Goal: Task Accomplishment & Management: Use online tool/utility

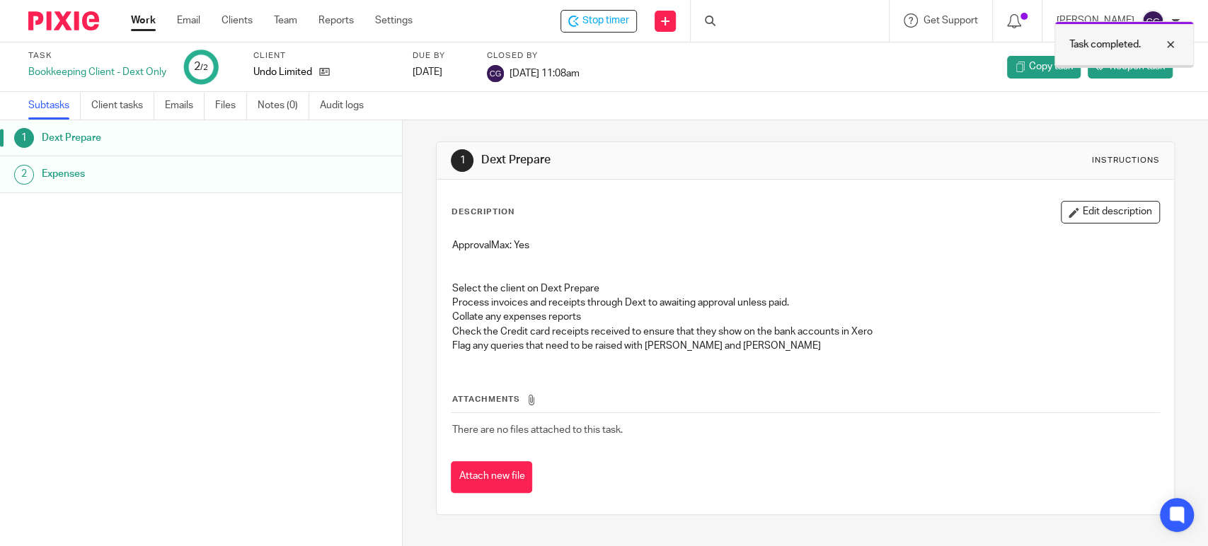
click at [1174, 43] on div at bounding box center [1159, 44] width 38 height 17
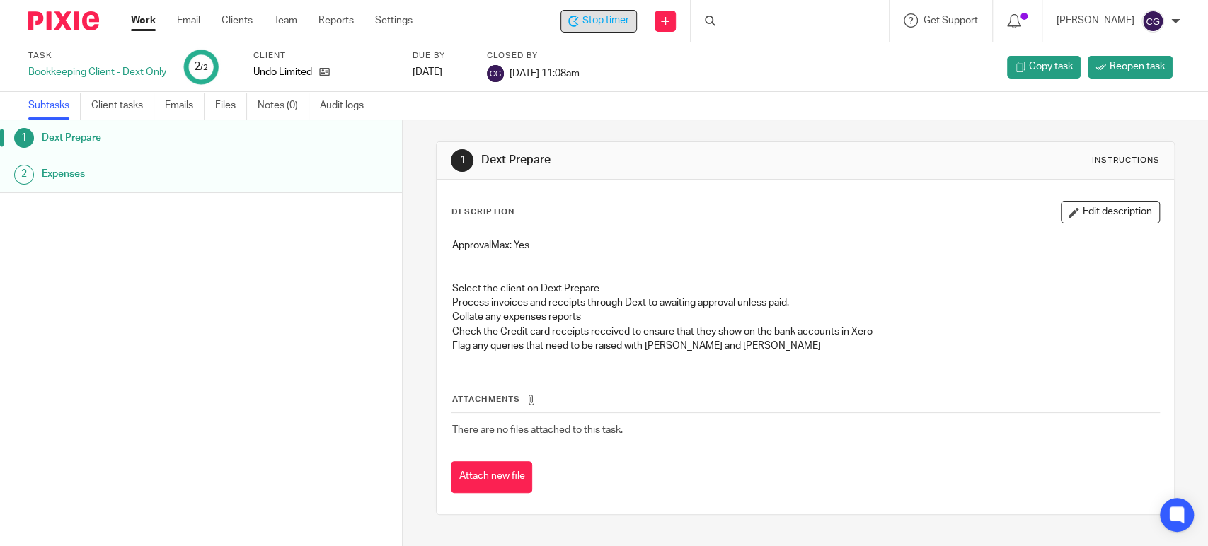
click at [629, 21] on span "Stop timer" at bounding box center [605, 20] width 47 height 15
click at [608, 20] on span "Stop timer" at bounding box center [605, 20] width 47 height 15
click at [141, 22] on link "Work" at bounding box center [143, 20] width 25 height 14
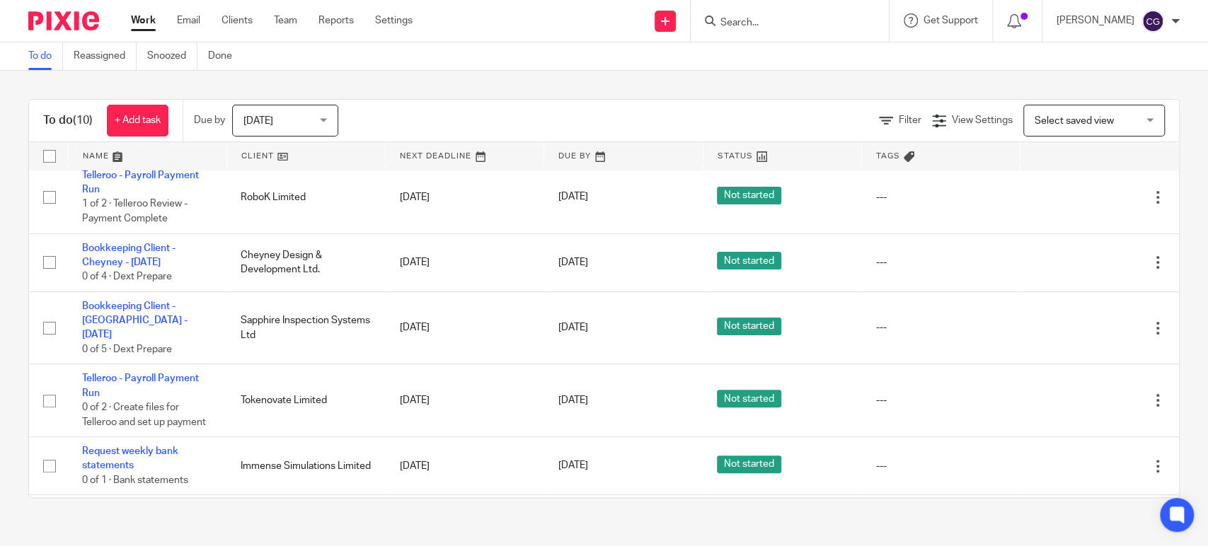
scroll to position [243, 0]
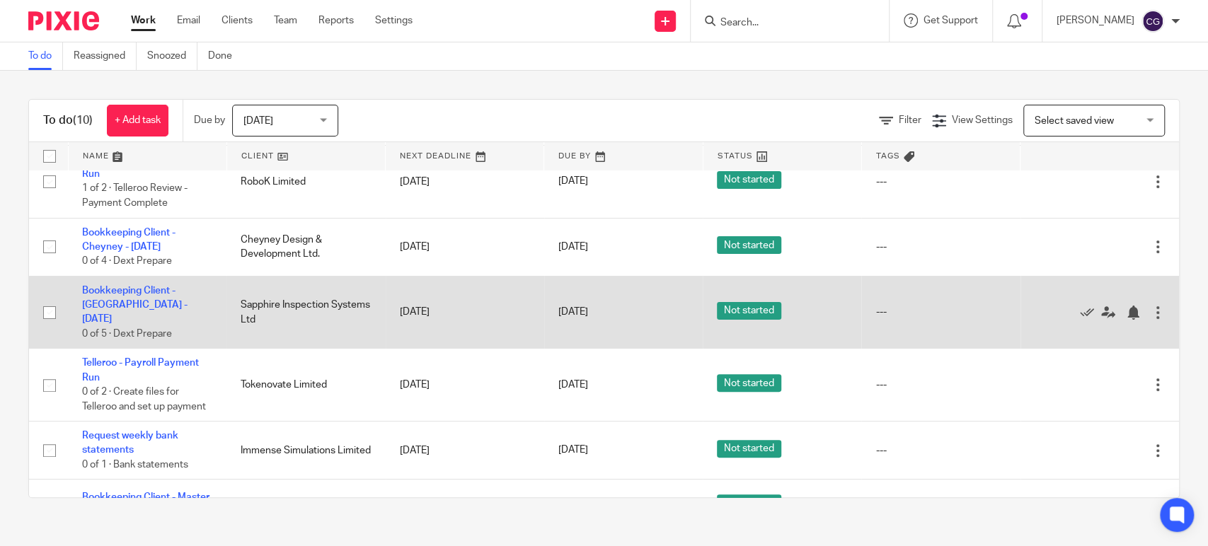
click at [115, 284] on td "Bookkeeping Client - [GEOGRAPHIC_DATA] - [DATE] 0 of 5 · Dext Prepare" at bounding box center [147, 312] width 158 height 73
click at [113, 292] on link "Bookkeeping Client - [GEOGRAPHIC_DATA] - [DATE]" at bounding box center [134, 305] width 105 height 39
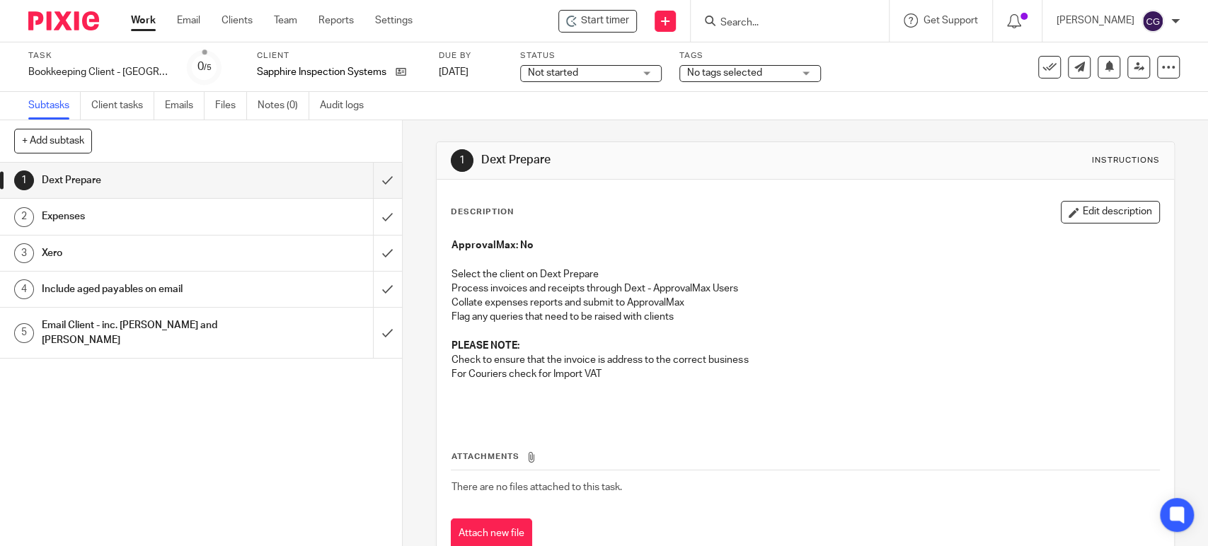
click at [144, 20] on link "Work" at bounding box center [143, 20] width 25 height 14
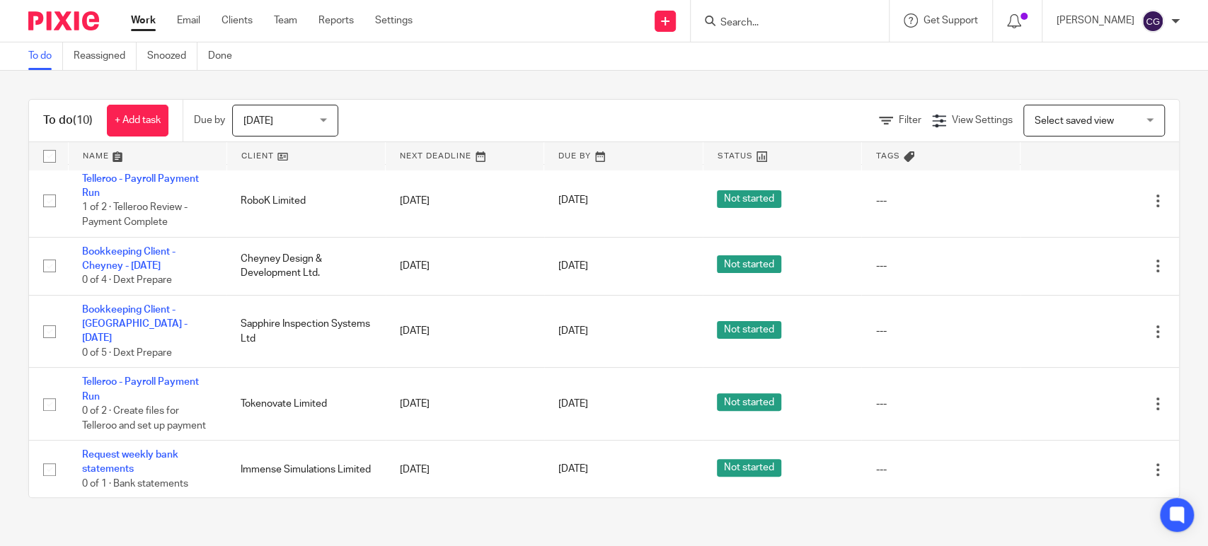
scroll to position [309, 0]
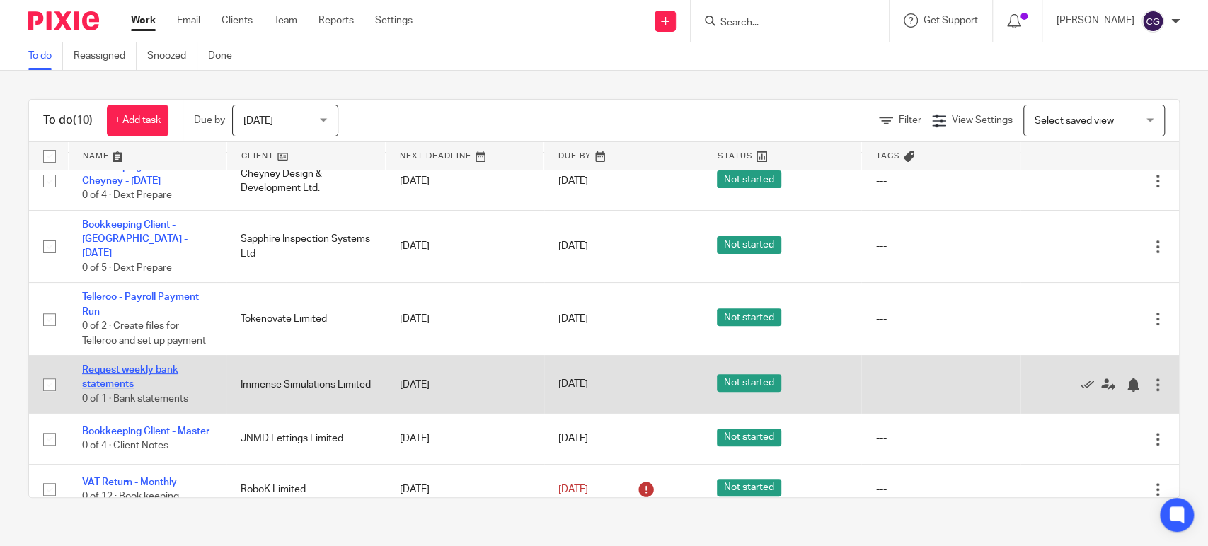
click at [146, 369] on link "Request weekly bank statements" at bounding box center [130, 377] width 96 height 24
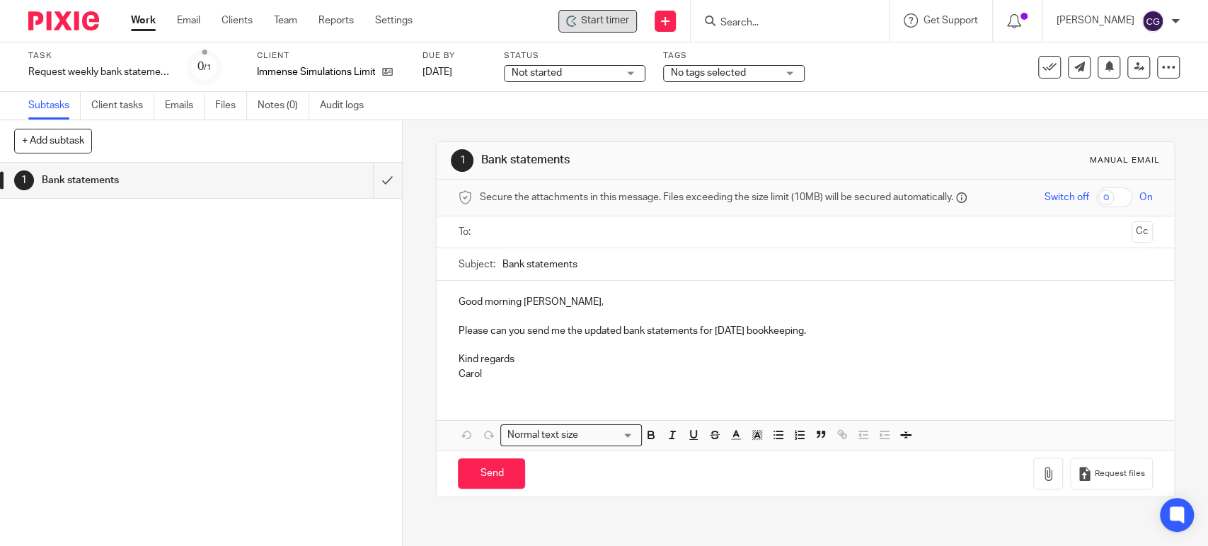
click at [623, 21] on span "Start timer" at bounding box center [605, 20] width 48 height 15
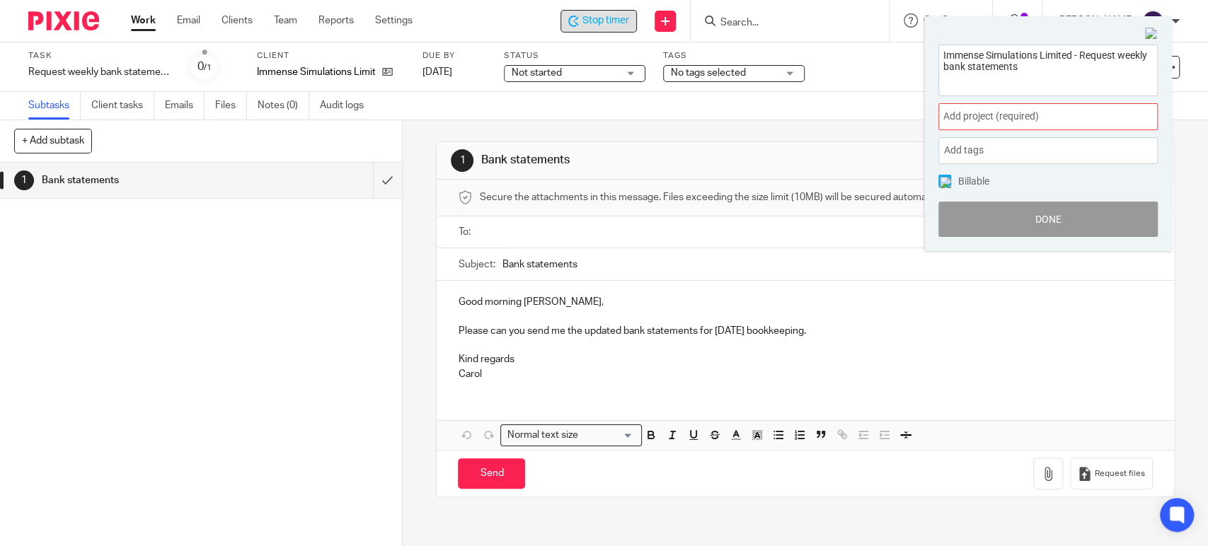
click at [995, 121] on span "Add project (required) :" at bounding box center [1032, 116] width 178 height 15
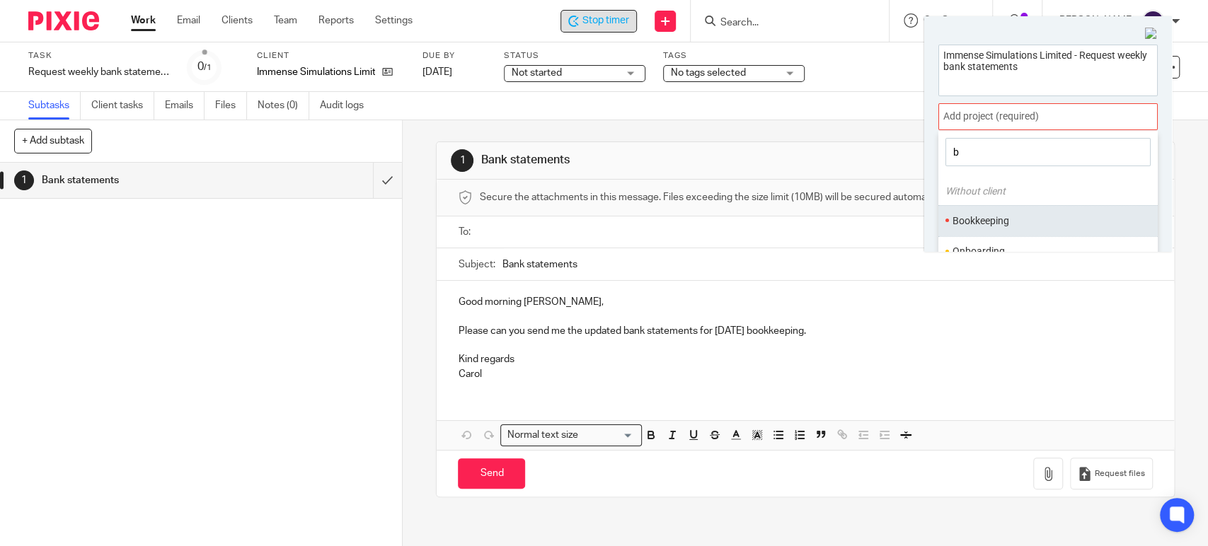
type input "b"
click at [978, 214] on li "Bookkeeping" at bounding box center [1044, 221] width 185 height 15
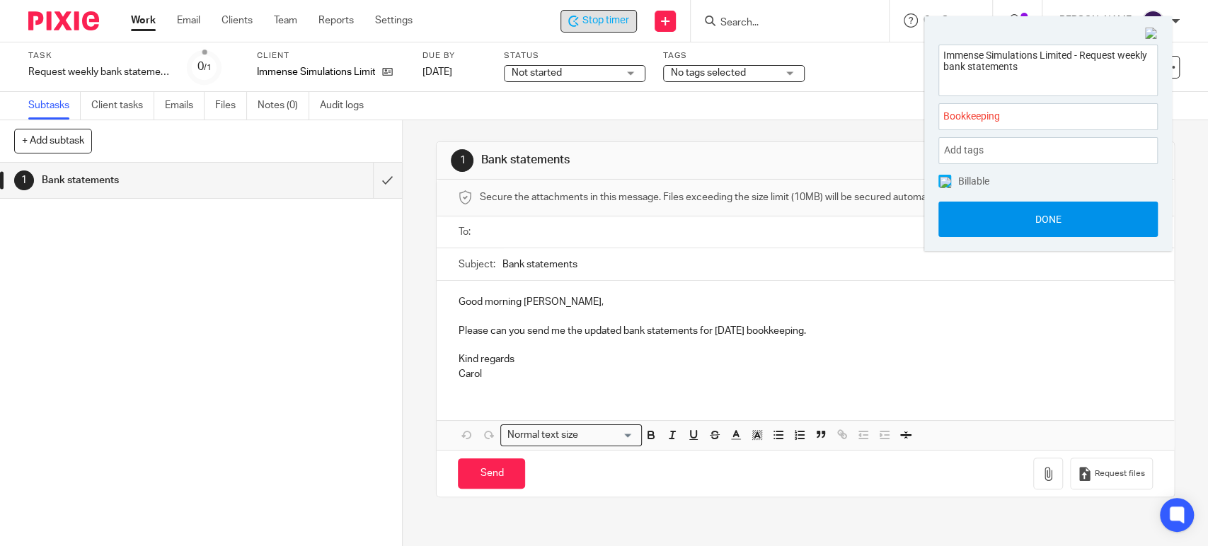
click at [1053, 219] on button "Done" at bounding box center [1047, 219] width 219 height 35
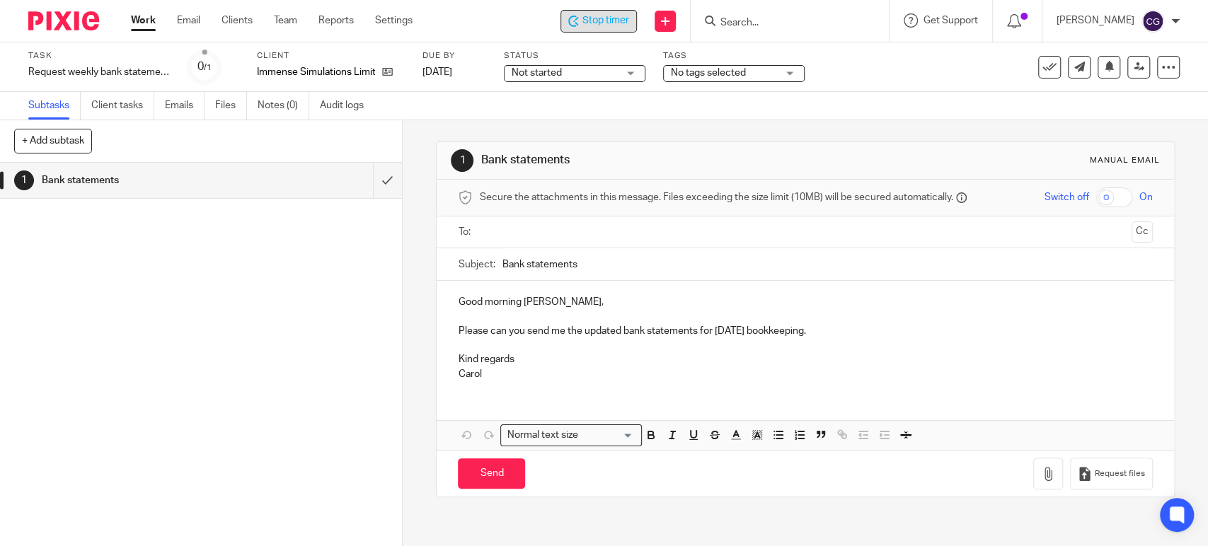
click at [538, 226] on input "text" at bounding box center [804, 232] width 641 height 16
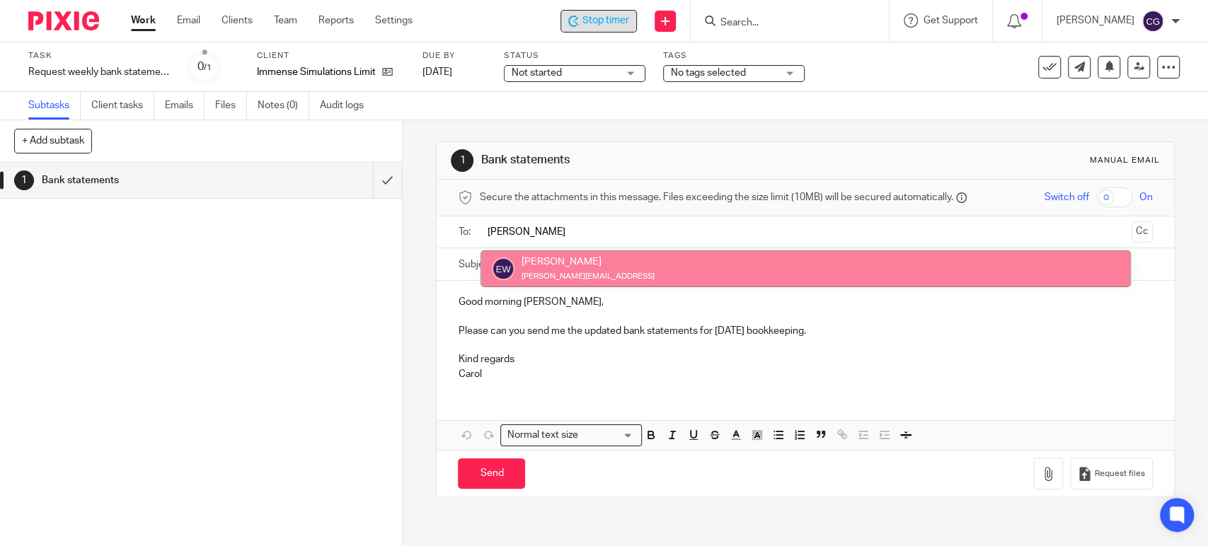
type input "emma"
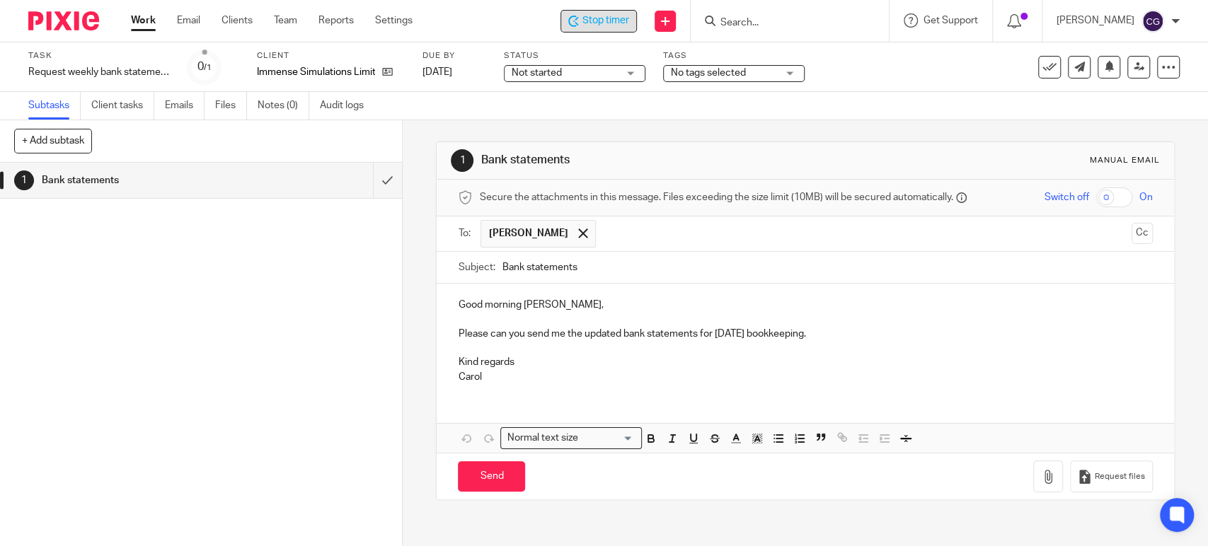
click at [612, 235] on input "text" at bounding box center [864, 234] width 523 height 28
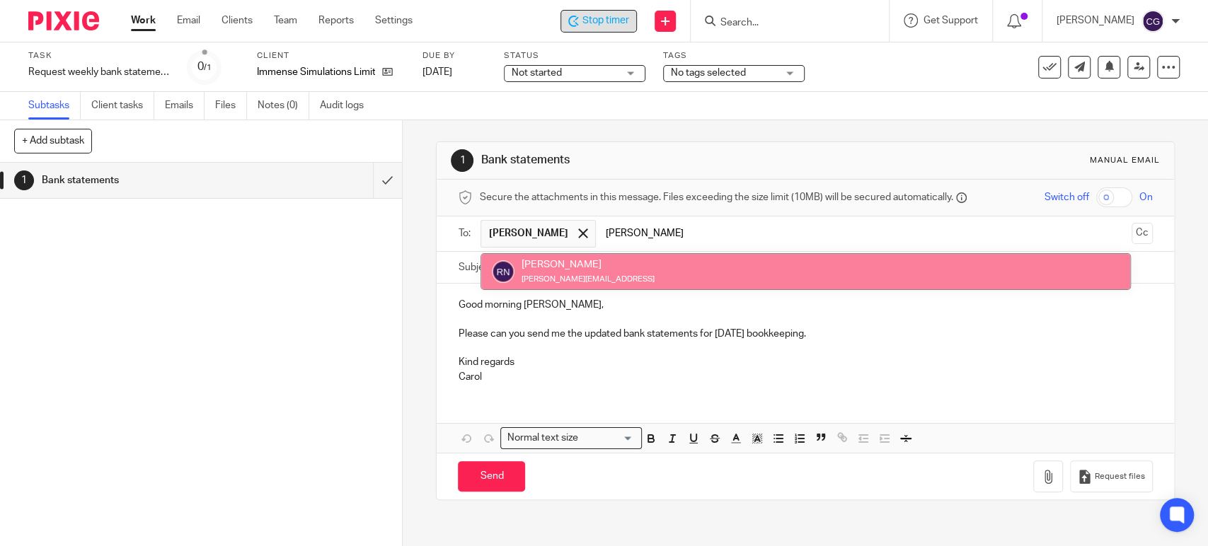
type input "robin"
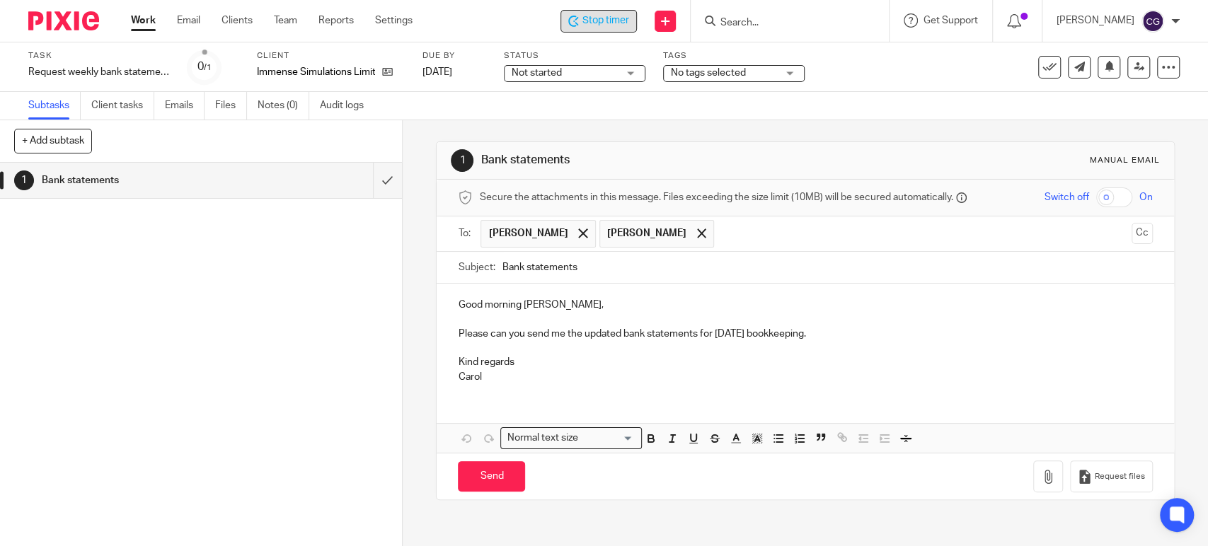
click at [502, 264] on input "Bank statements" at bounding box center [827, 268] width 650 height 32
click at [662, 271] on input "Immense Bank statements" at bounding box center [827, 268] width 650 height 32
type input "Immense Bank statements 23.09.2025"
click at [568, 303] on p "Good morning Robin," at bounding box center [805, 305] width 694 height 14
click at [838, 335] on p "Please can you send me the updated bank statements for tomorrow’s bookkeeping." at bounding box center [805, 334] width 694 height 14
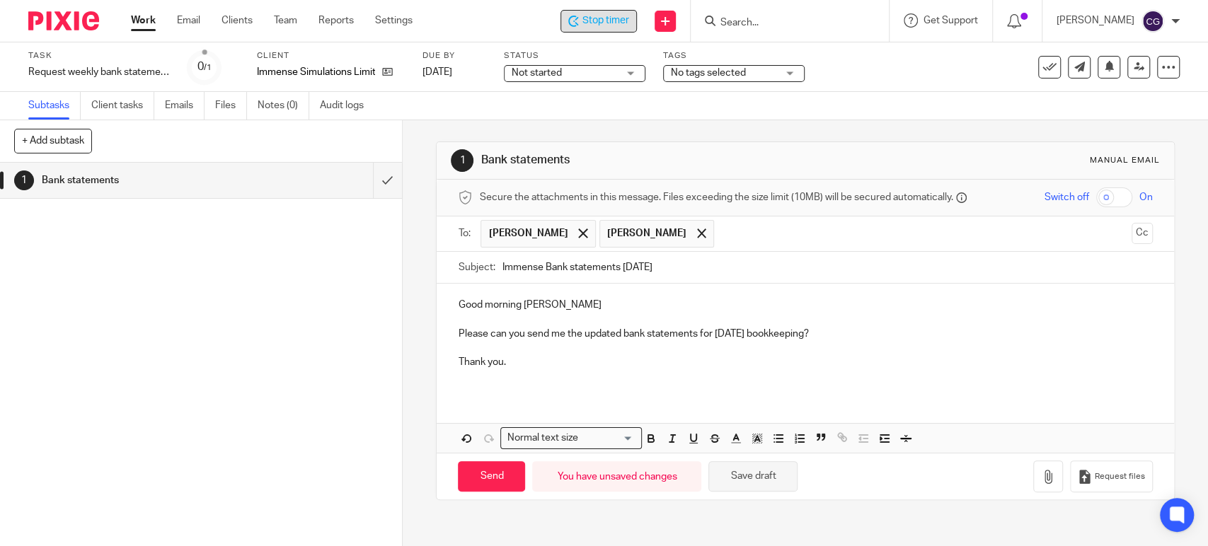
click at [763, 473] on button "Save draft" at bounding box center [752, 476] width 89 height 30
click at [503, 468] on input "Send" at bounding box center [491, 476] width 67 height 30
type input "Sent"
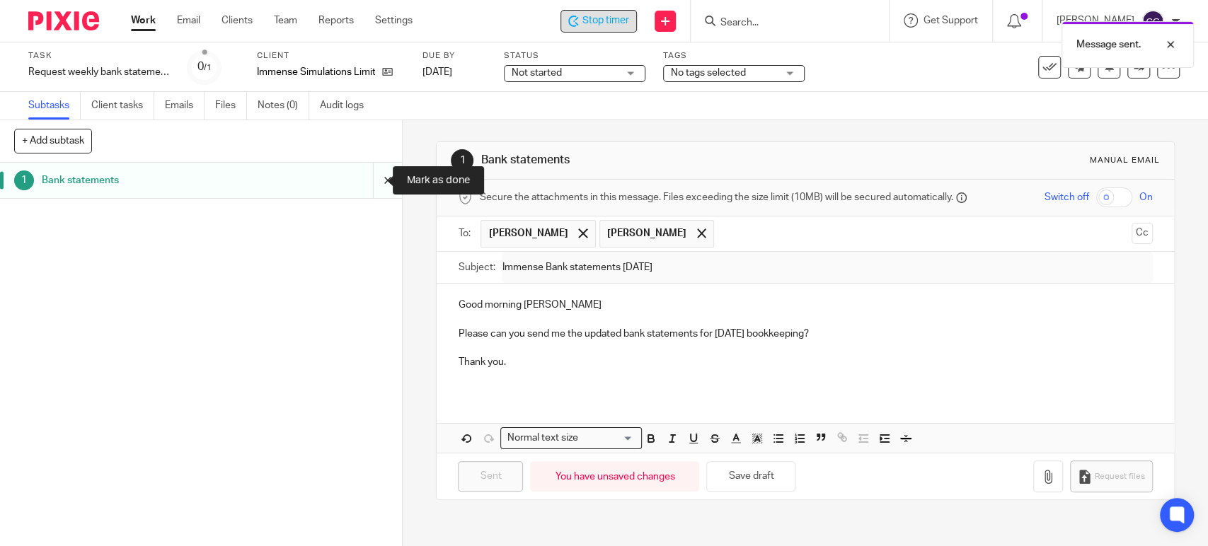
click at [366, 185] on input "submit" at bounding box center [201, 180] width 402 height 35
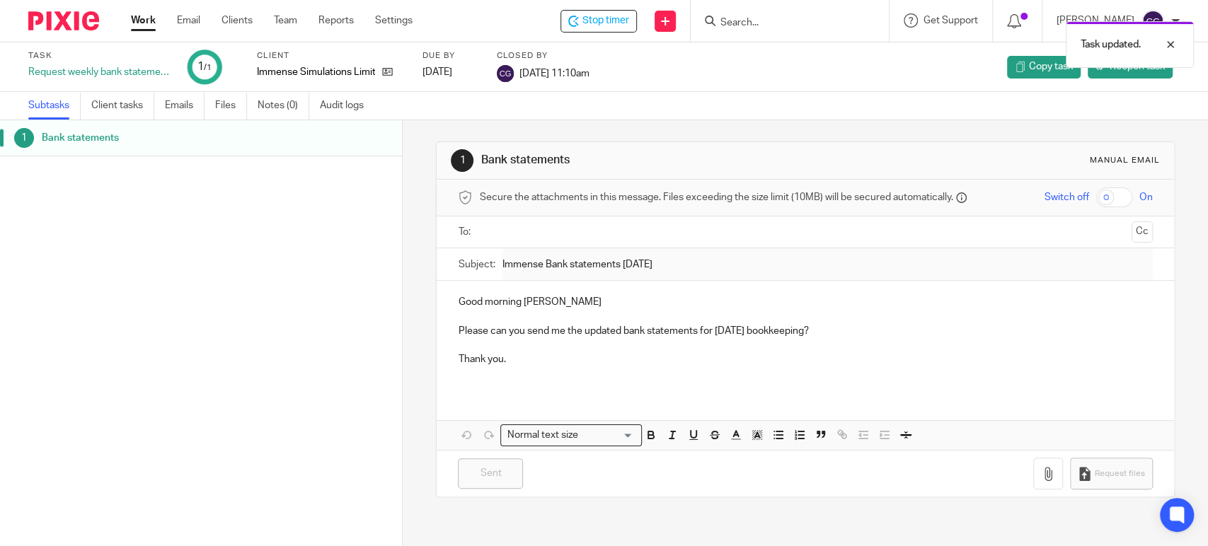
click at [630, 21] on div "Task updated." at bounding box center [899, 41] width 590 height 54
click at [1172, 45] on div at bounding box center [1159, 44] width 38 height 17
click at [627, 22] on span "Stop timer" at bounding box center [605, 20] width 47 height 15
click at [148, 22] on link "Work" at bounding box center [143, 20] width 25 height 14
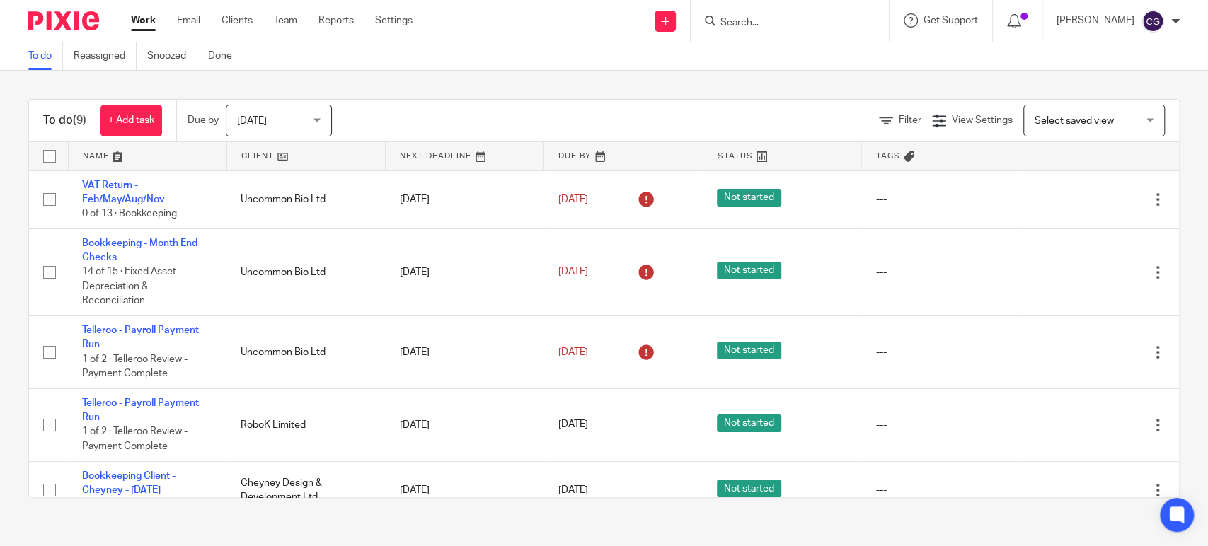
scroll to position [277, 0]
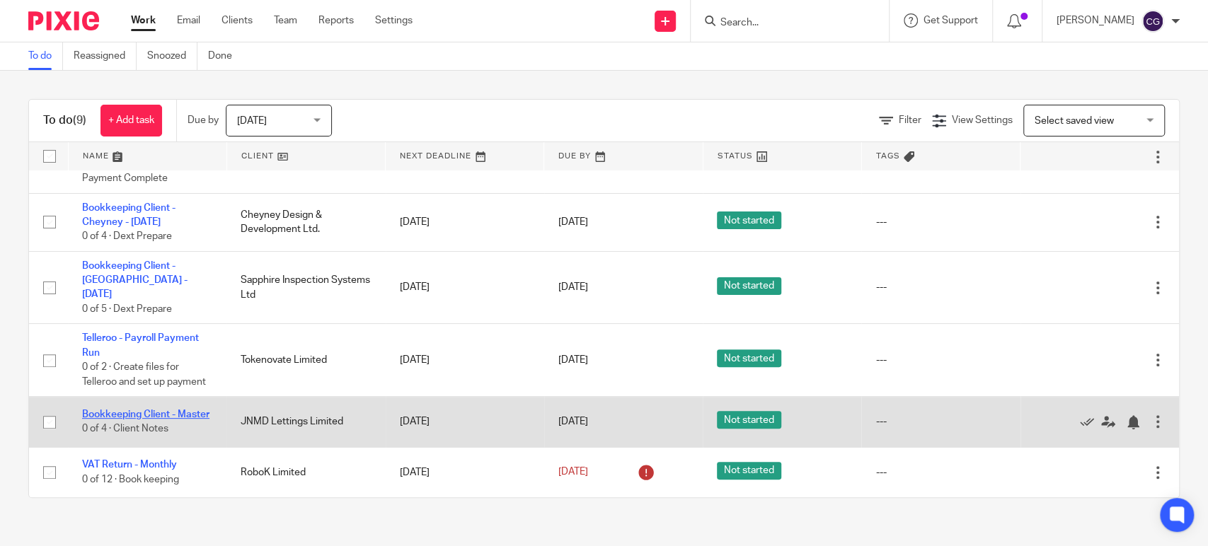
click at [143, 410] on link "Bookkeeping Client - Master" at bounding box center [145, 415] width 127 height 10
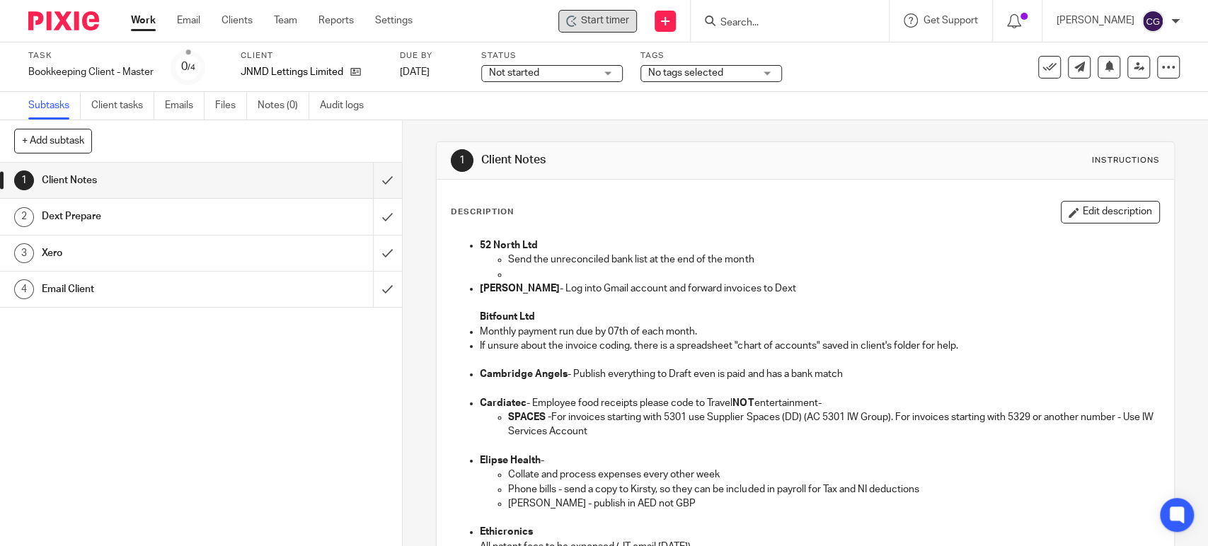
click at [613, 18] on span "Start timer" at bounding box center [605, 20] width 48 height 15
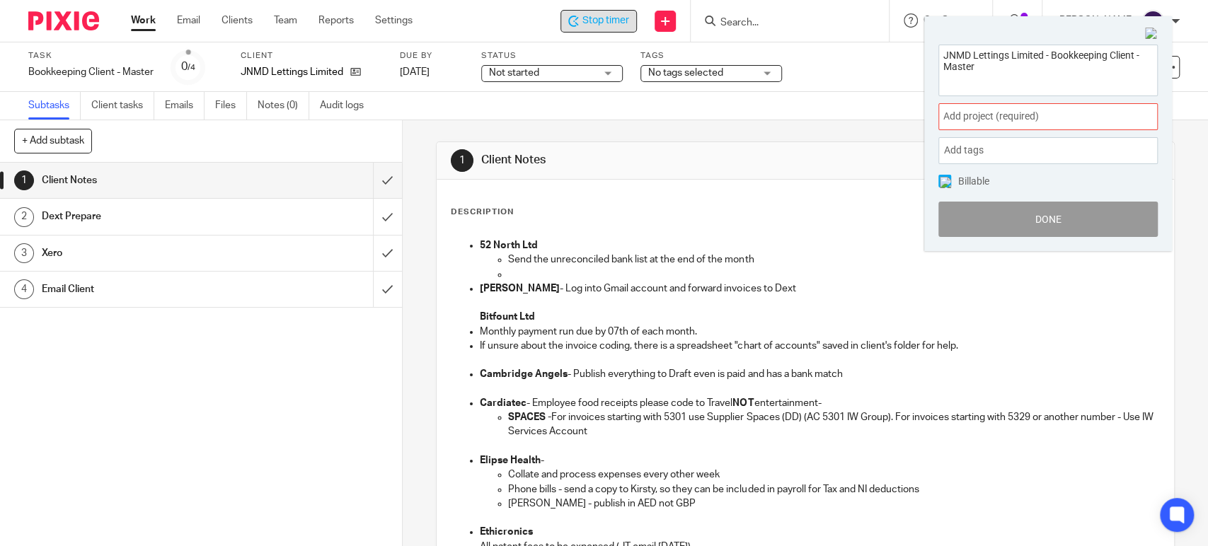
click at [1053, 117] on span "Add project (required) :" at bounding box center [1032, 116] width 178 height 15
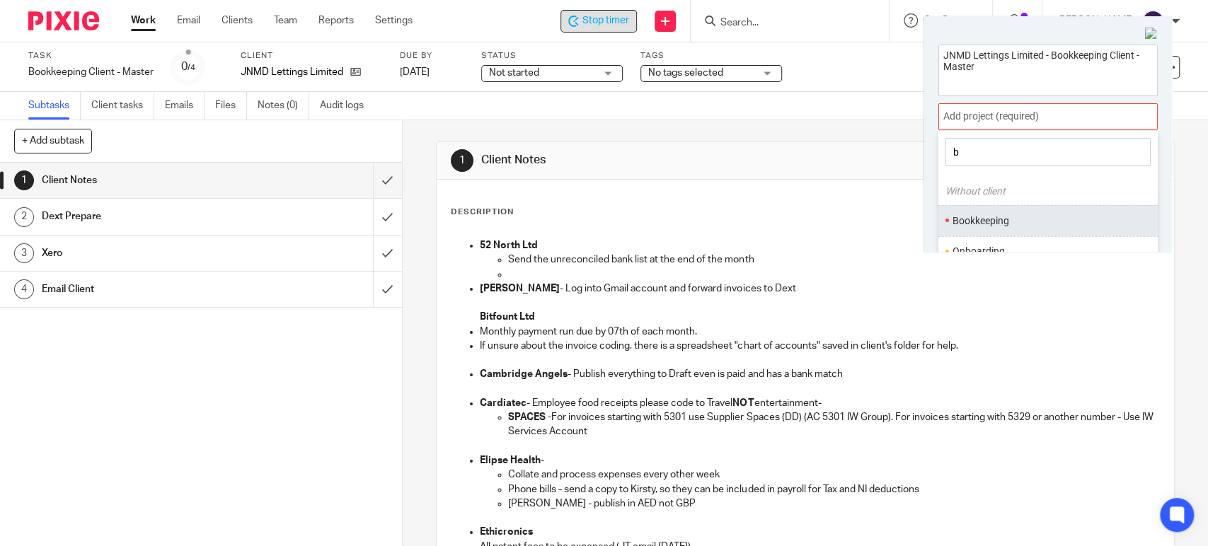
type input "b"
click at [981, 219] on li "Bookkeeping" at bounding box center [1044, 221] width 185 height 15
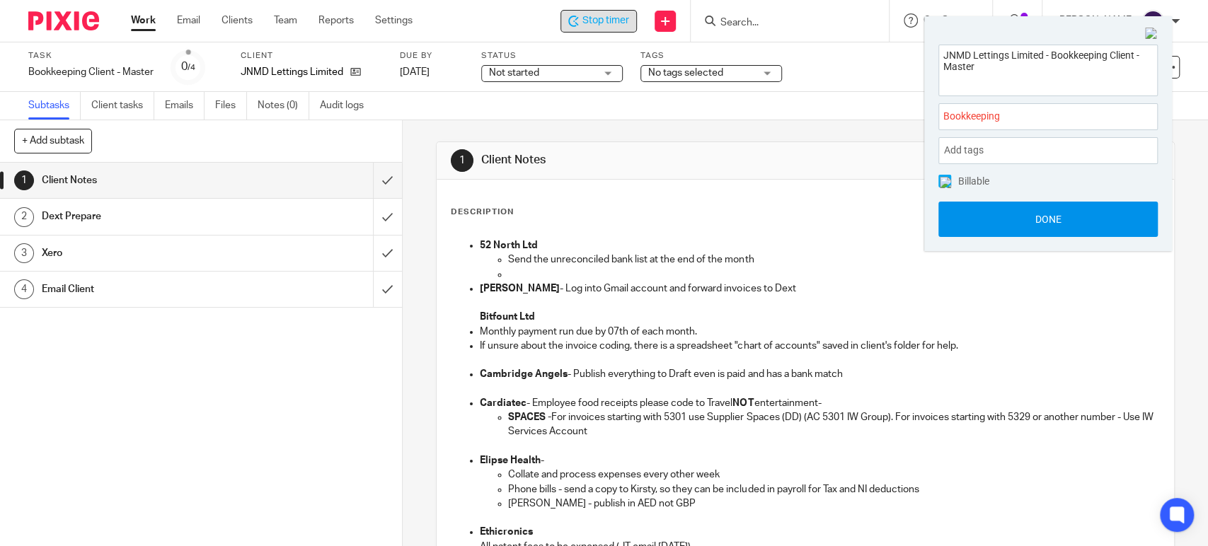
click at [1047, 216] on button "Done" at bounding box center [1047, 219] width 219 height 35
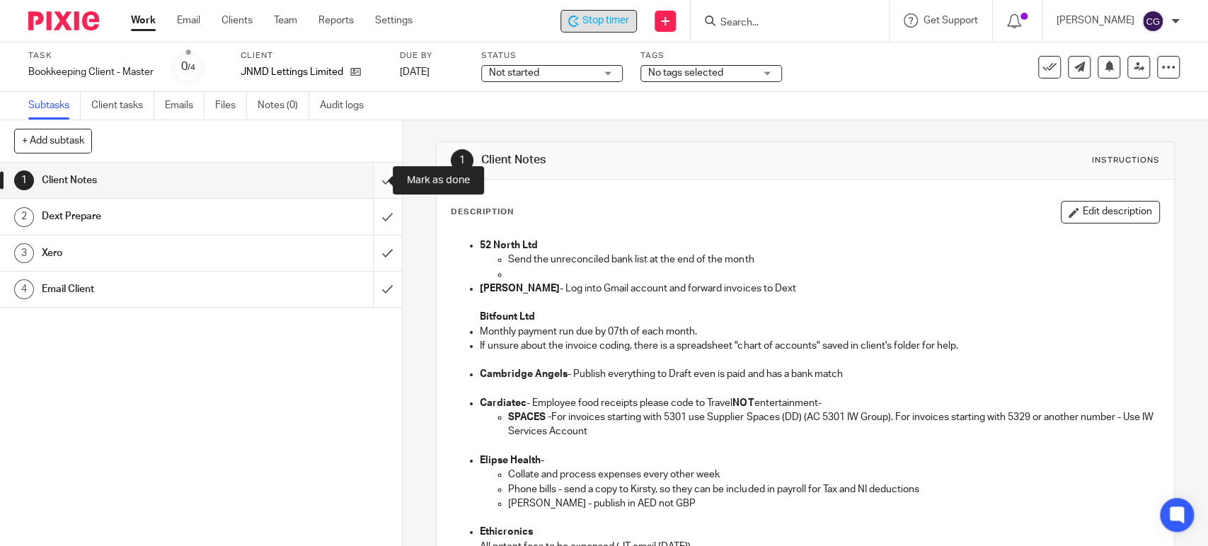
click at [367, 182] on input "submit" at bounding box center [201, 180] width 402 height 35
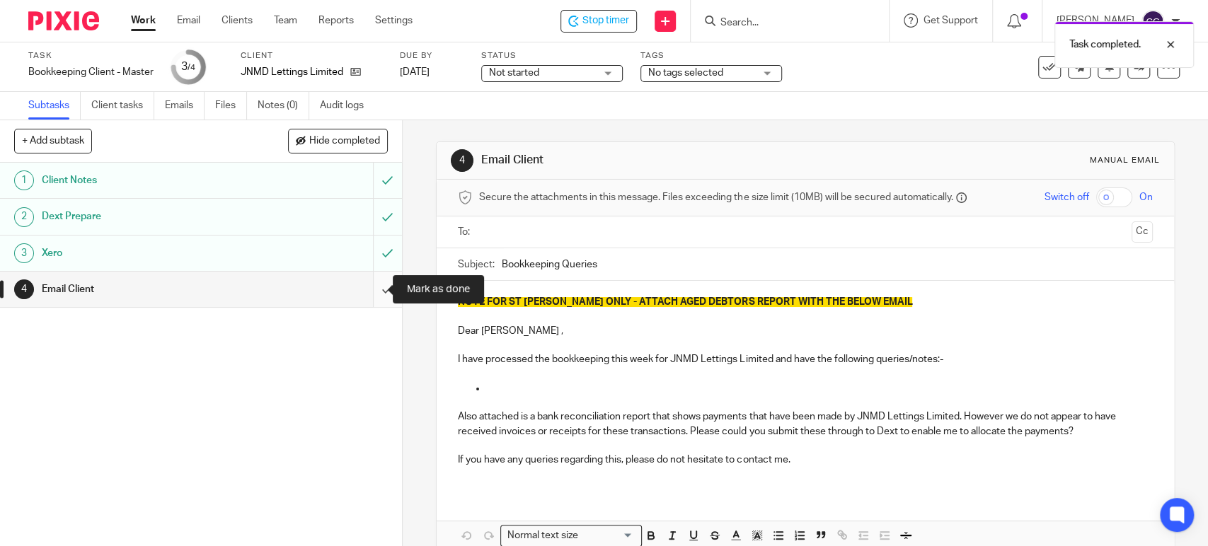
click at [370, 292] on input "submit" at bounding box center [201, 289] width 402 height 35
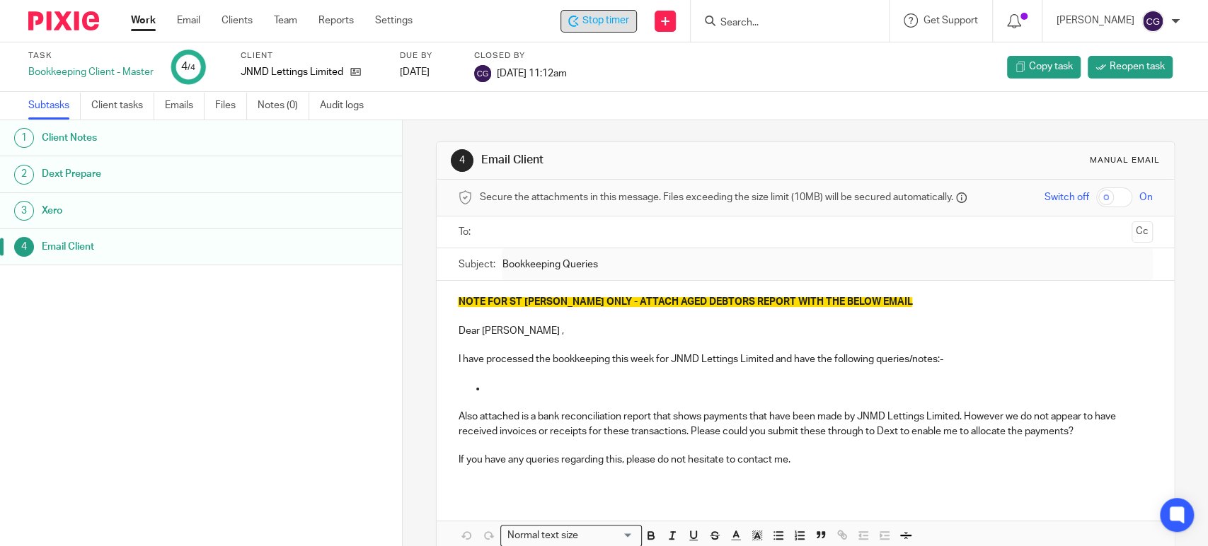
click at [615, 23] on span "Stop timer" at bounding box center [605, 20] width 47 height 15
click at [137, 18] on link "Work" at bounding box center [143, 20] width 25 height 14
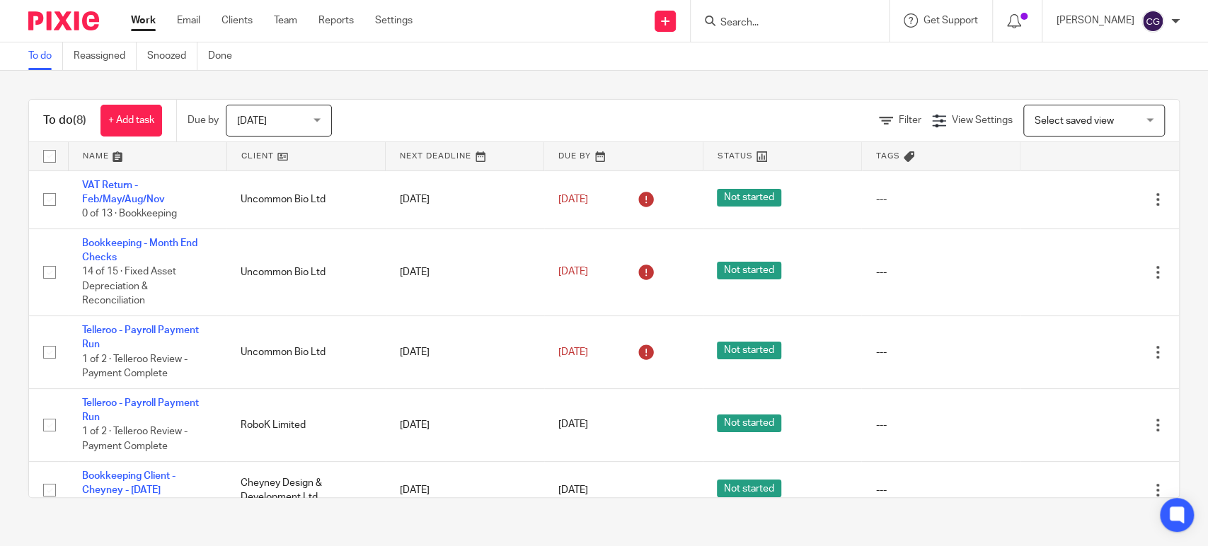
scroll to position [219, 0]
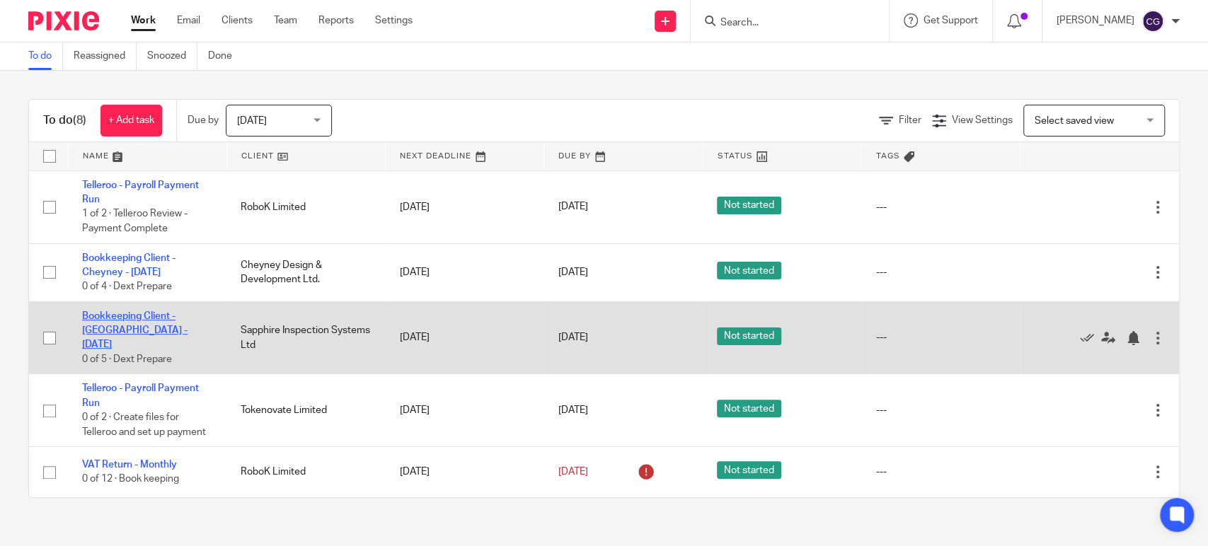
click at [125, 312] on link "Bookkeeping Client - [GEOGRAPHIC_DATA] - [DATE]" at bounding box center [134, 330] width 105 height 39
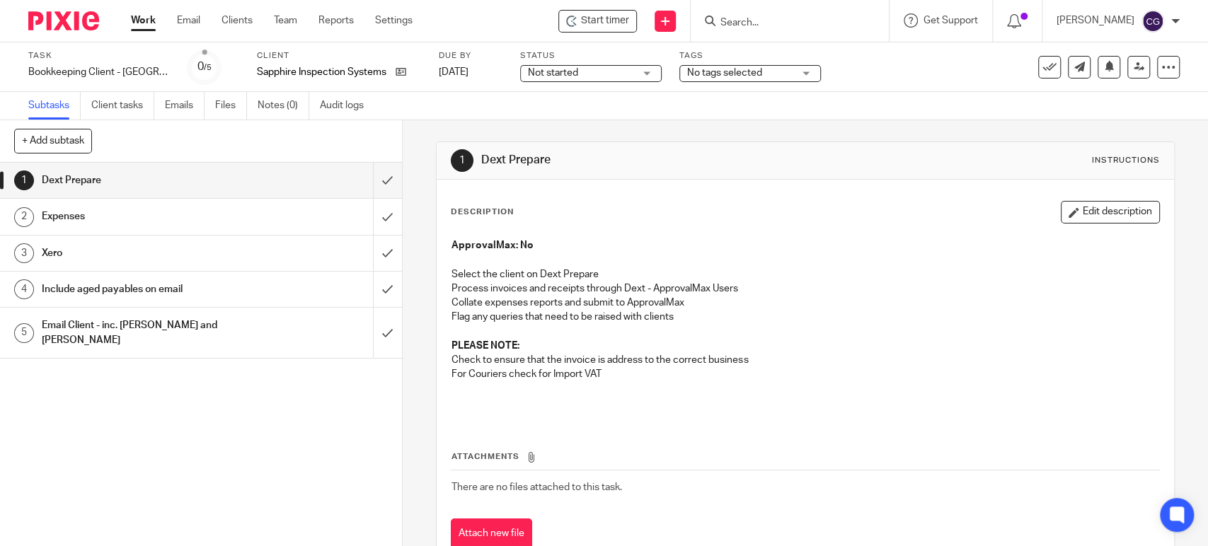
click at [625, 33] on div "Start timer Send new email Create task Add client Get Support Contact Support H…" at bounding box center [821, 21] width 774 height 42
click at [629, 15] on span "Start timer" at bounding box center [605, 20] width 48 height 15
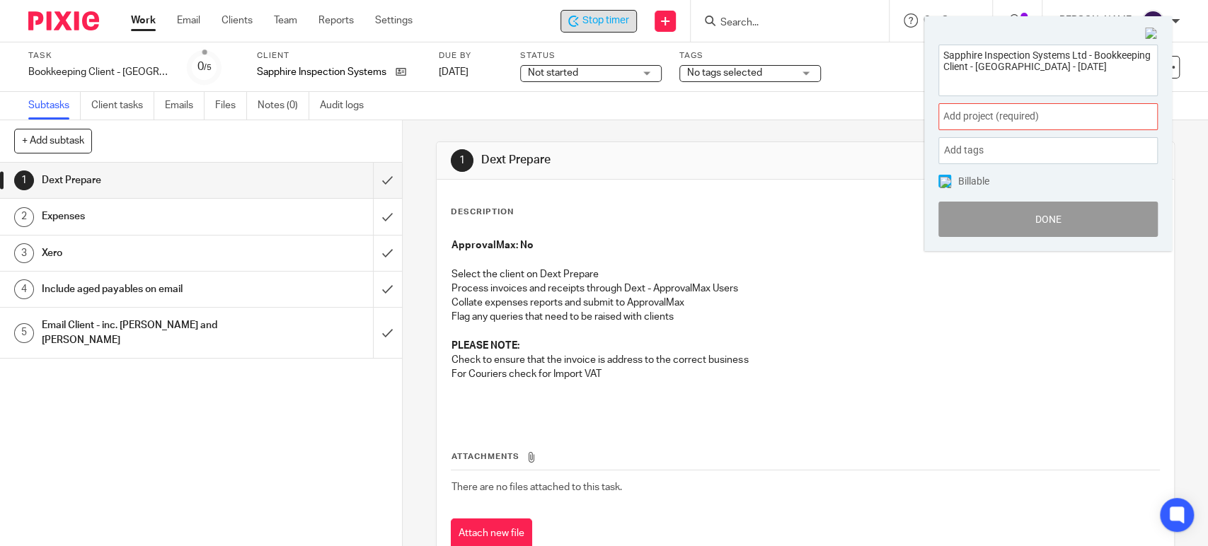
click at [1013, 117] on span "Add project (required) :" at bounding box center [1032, 116] width 178 height 15
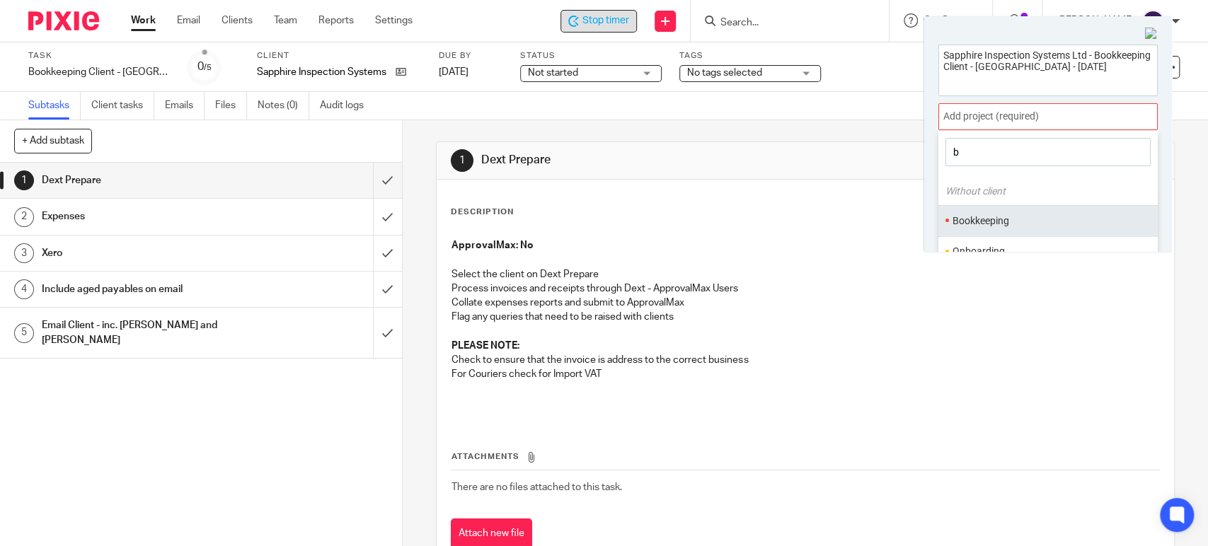
type input "b"
click at [978, 219] on li "Bookkeeping" at bounding box center [1044, 221] width 185 height 15
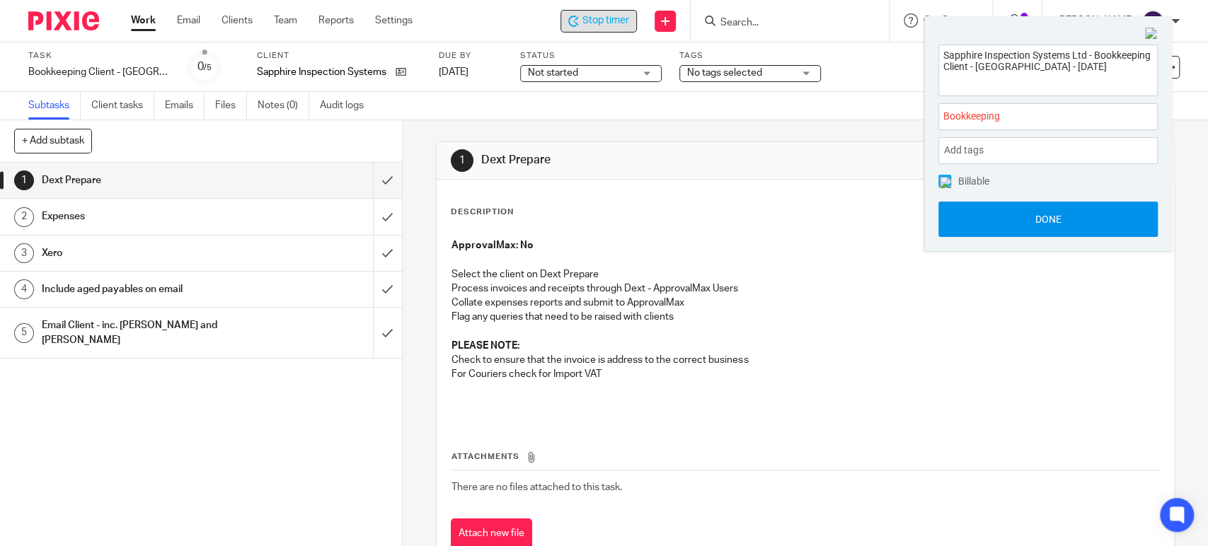
click at [1059, 214] on button "Done" at bounding box center [1047, 219] width 219 height 35
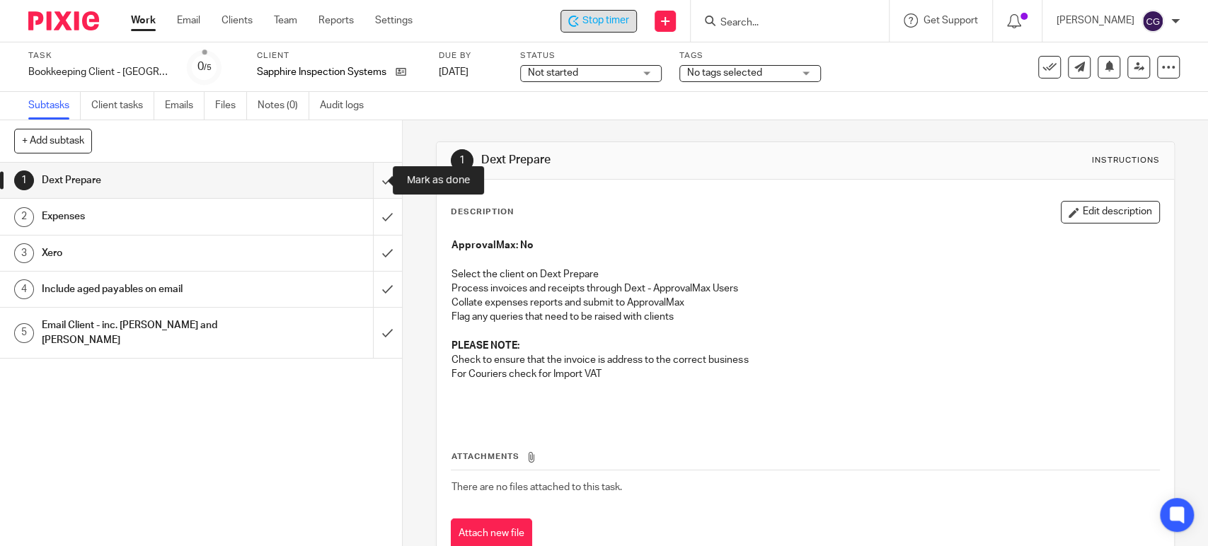
click at [366, 183] on input "submit" at bounding box center [201, 180] width 402 height 35
click at [374, 221] on input "submit" at bounding box center [201, 216] width 402 height 35
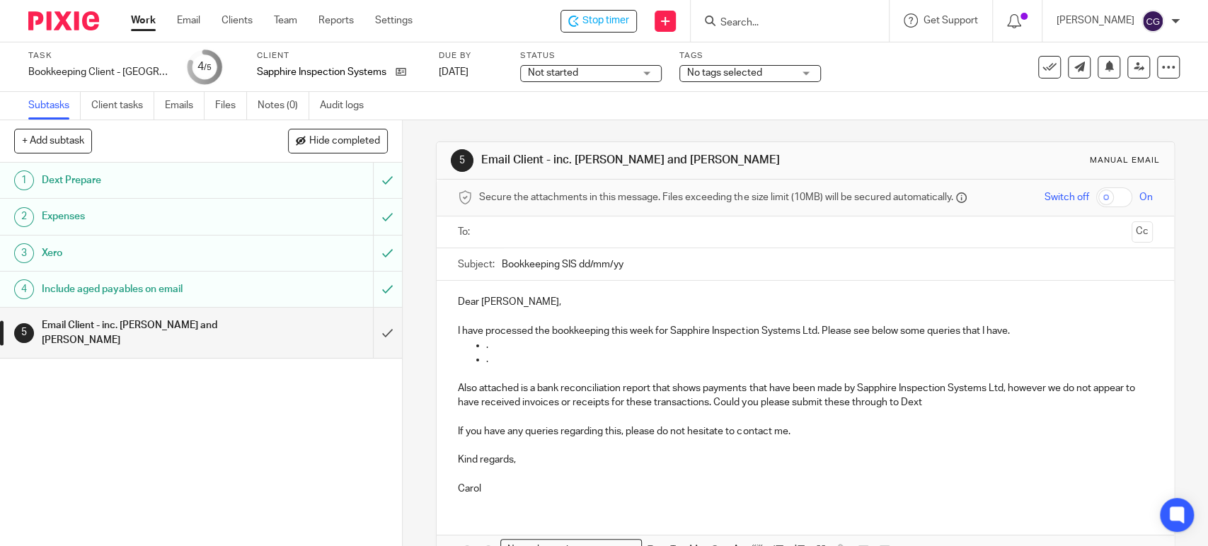
click at [636, 259] on input "Bookkeeping SIS dd/mm/yy" at bounding box center [827, 264] width 650 height 32
type input "Bookkeeping SIS 23.09.2025"
click at [536, 299] on p "Dear Dr Richard," at bounding box center [805, 302] width 694 height 14
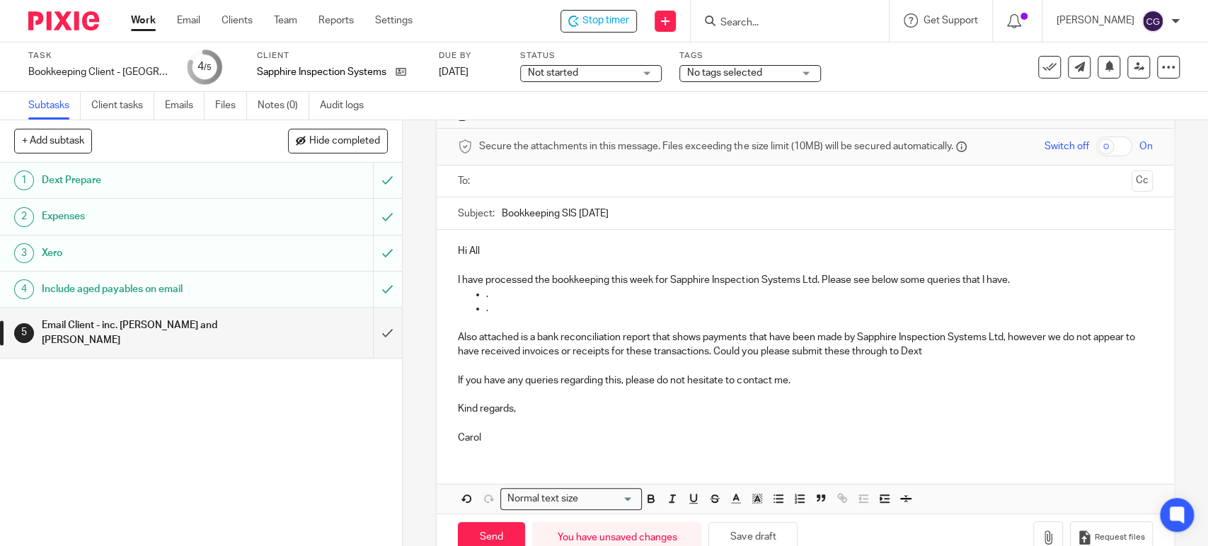
scroll to position [65, 0]
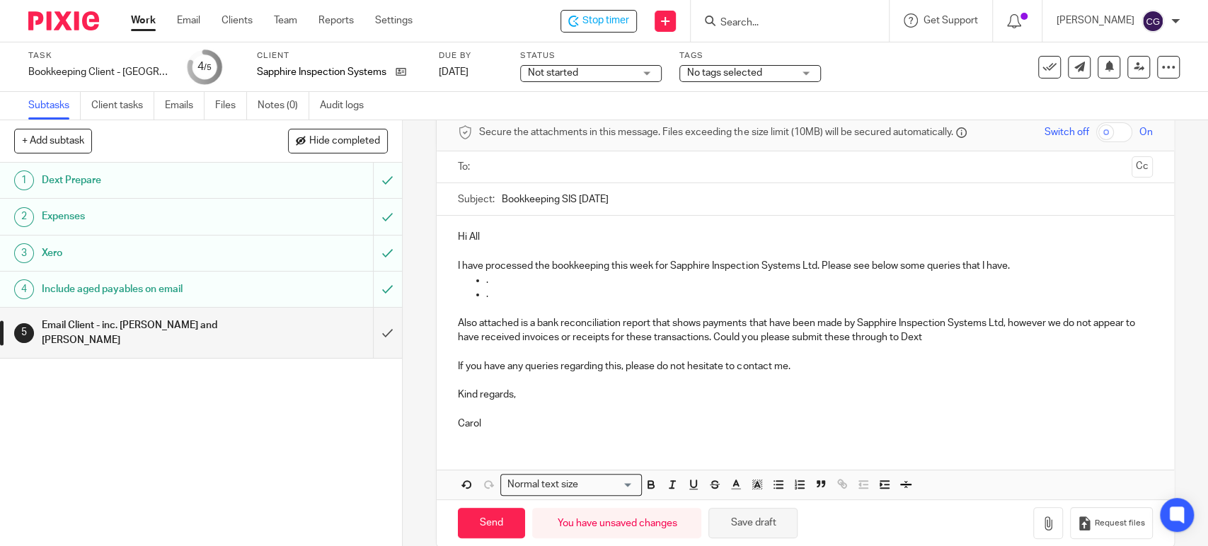
click at [765, 519] on button "Save draft" at bounding box center [752, 523] width 89 height 30
click at [535, 281] on p "." at bounding box center [819, 280] width 666 height 14
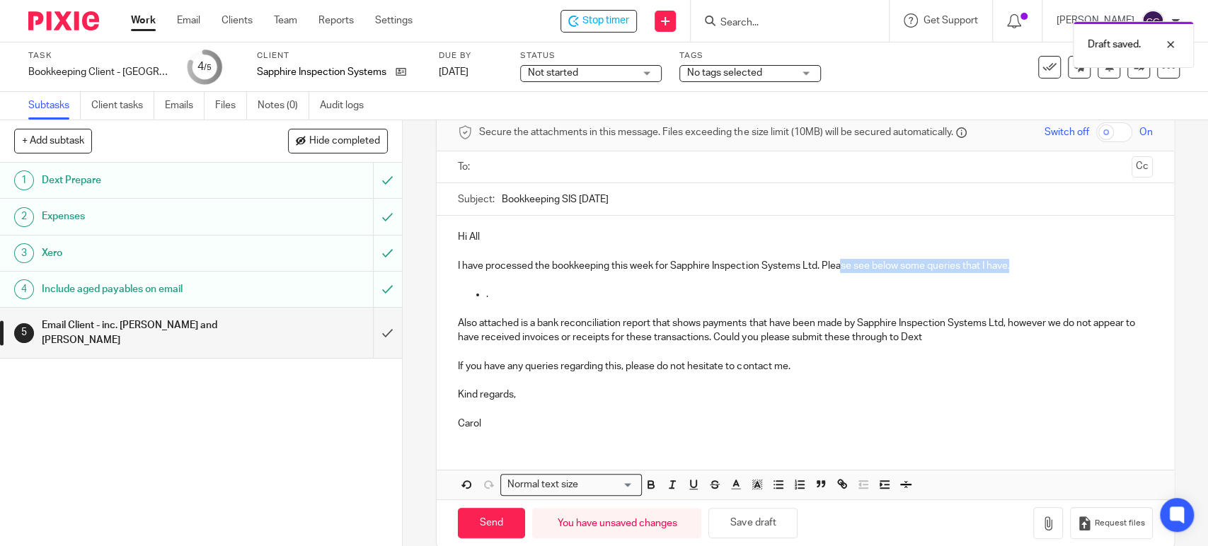
drag, startPoint x: 1008, startPoint y: 267, endPoint x: 838, endPoint y: 265, distance: 170.5
click at [838, 265] on p "I have processed the bookkeeping this week for Sapphire Inspection Systems Ltd.…" at bounding box center [805, 266] width 694 height 14
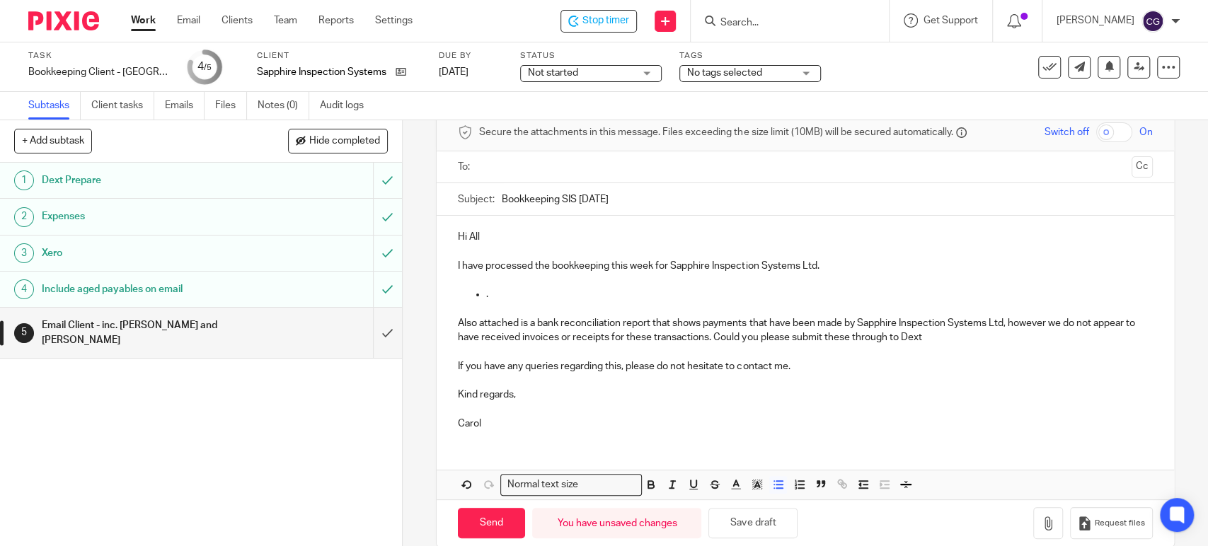
click at [509, 299] on p "." at bounding box center [819, 294] width 666 height 14
click at [1005, 327] on p "Also attached is a bank reconciliation report that shows payments that have bee…" at bounding box center [805, 330] width 694 height 29
click at [934, 333] on p "Also attached is a bank reconciliation report that shows payments that have bee…" at bounding box center [805, 330] width 694 height 29
click at [483, 423] on p "Carol" at bounding box center [805, 424] width 694 height 14
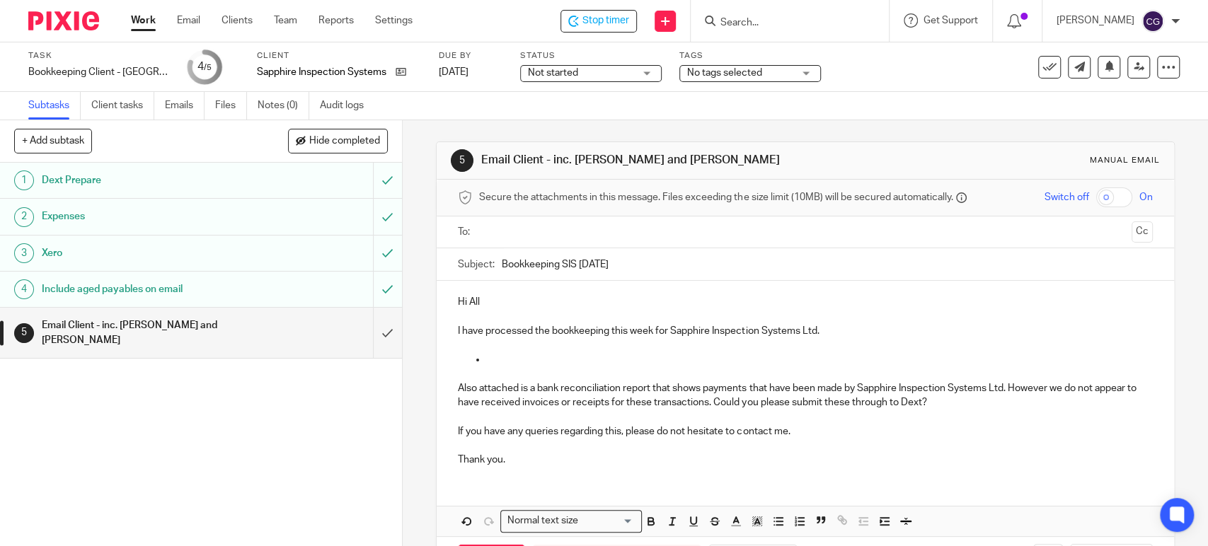
scroll to position [57, 0]
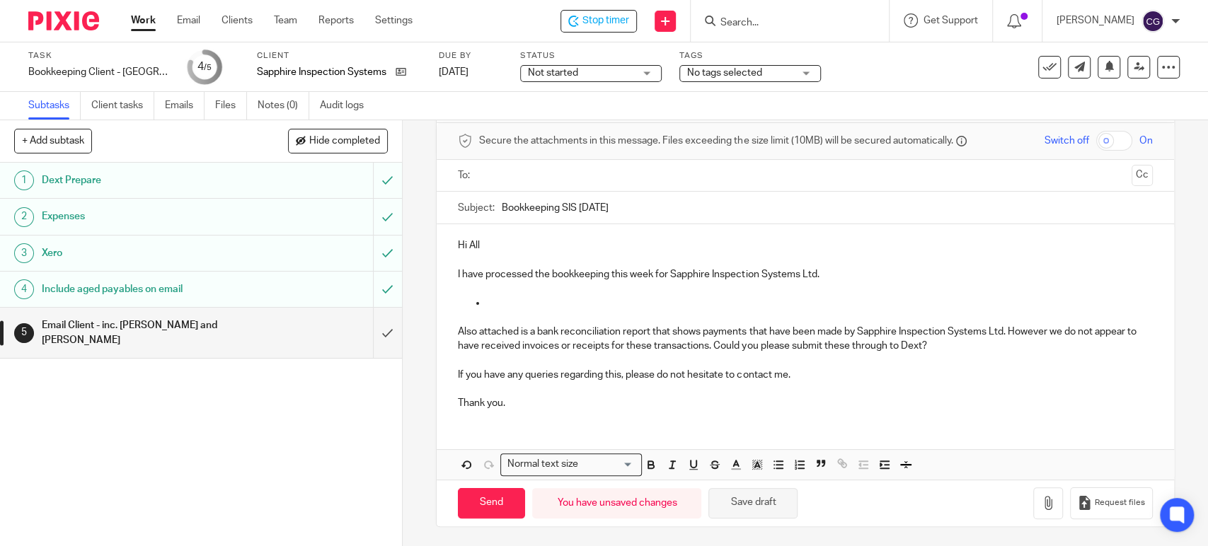
click at [752, 508] on button "Save draft" at bounding box center [752, 503] width 89 height 30
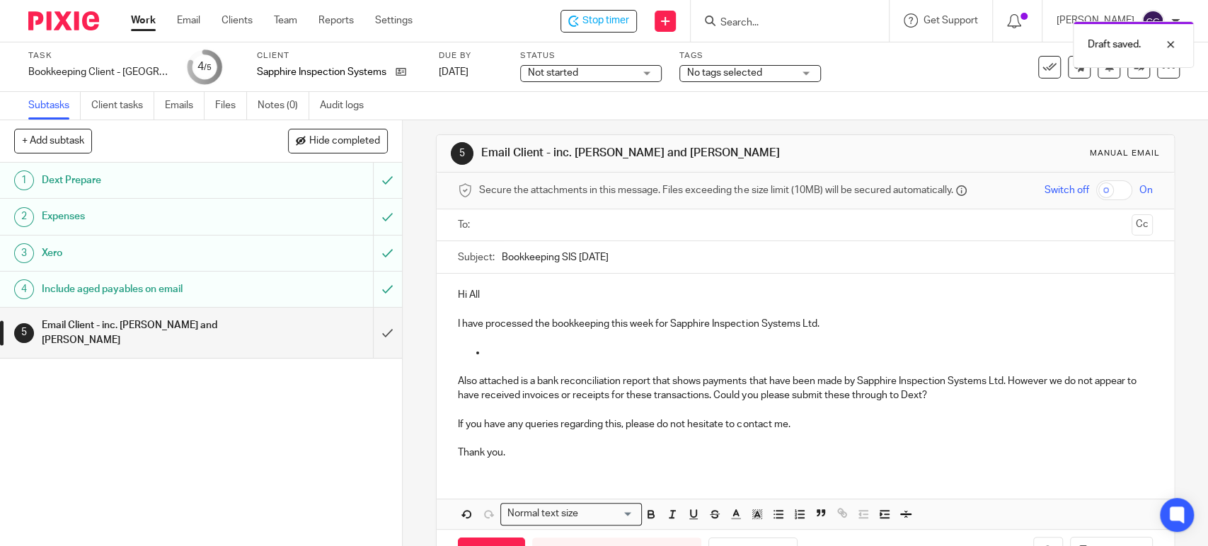
scroll to position [5, 0]
click at [530, 359] on p at bounding box center [819, 354] width 666 height 14
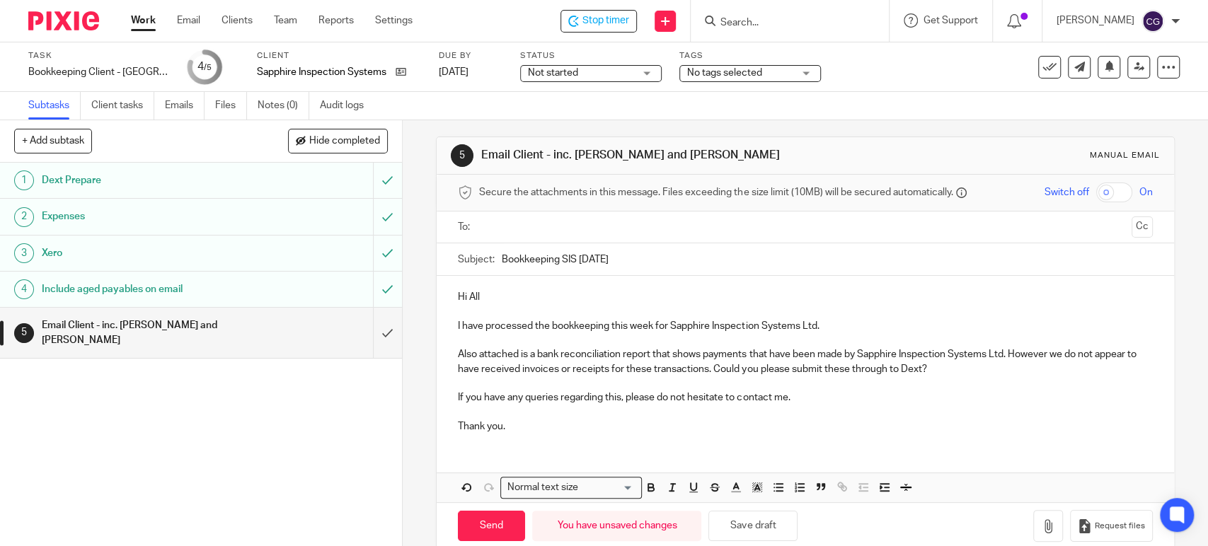
click at [475, 354] on p "Also attached is a bank reconciliation report that shows payments that have bee…" at bounding box center [805, 361] width 694 height 29
click at [818, 349] on p "Please find attached accounts payable report and the bank reconciliation report…" at bounding box center [805, 361] width 694 height 29
click at [840, 369] on p "Please find attached accounts payable report and the bank reconciliation report…" at bounding box center [805, 361] width 694 height 29
click at [753, 536] on button "Save draft" at bounding box center [752, 526] width 89 height 30
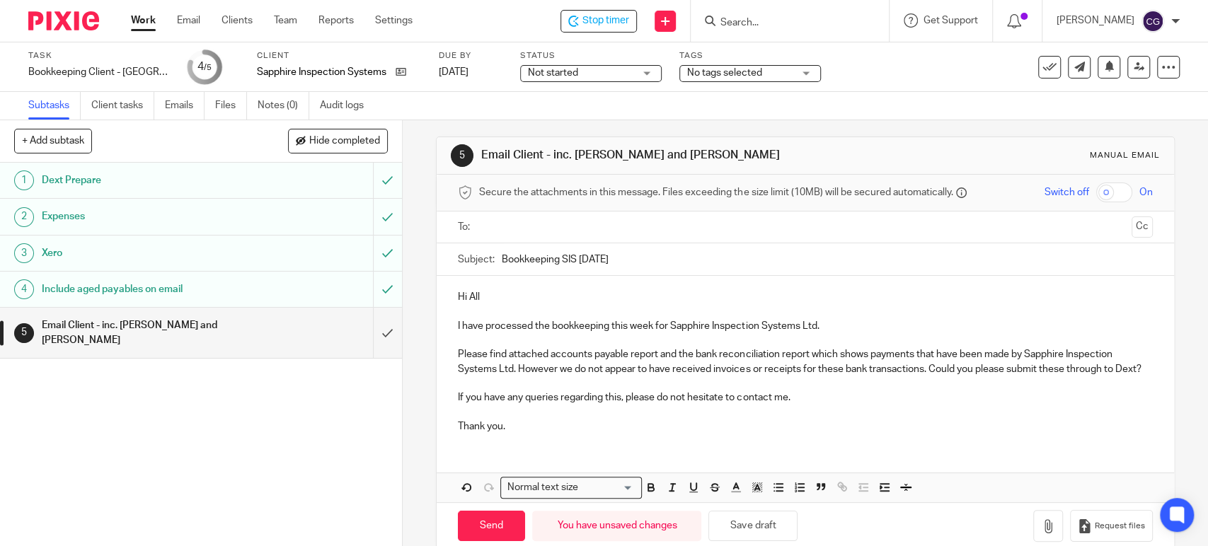
scroll to position [42, 0]
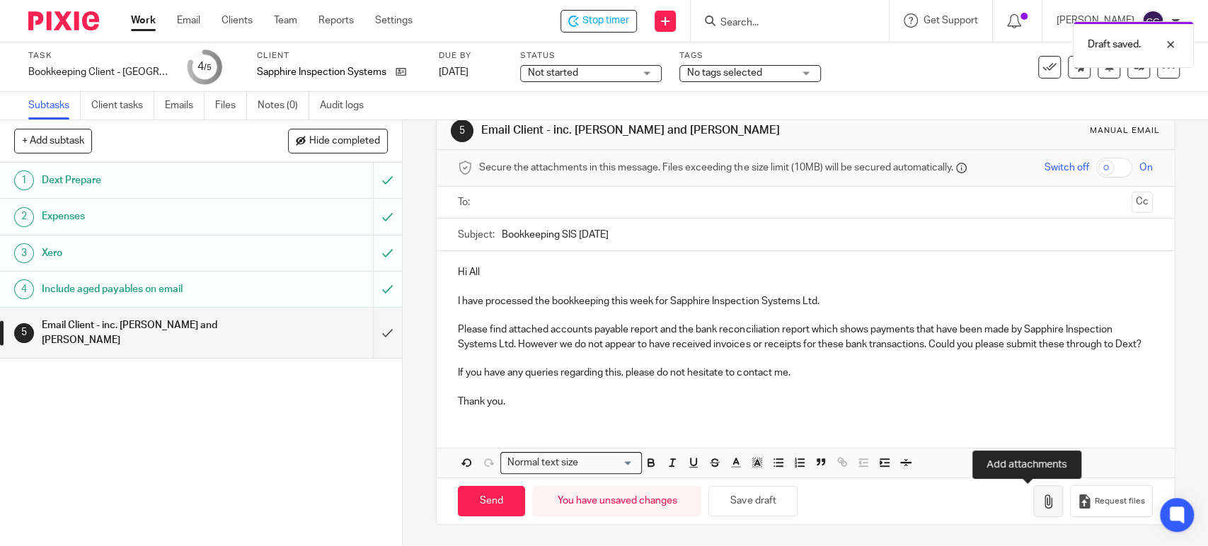
click at [1041, 502] on icon "button" at bounding box center [1048, 501] width 14 height 14
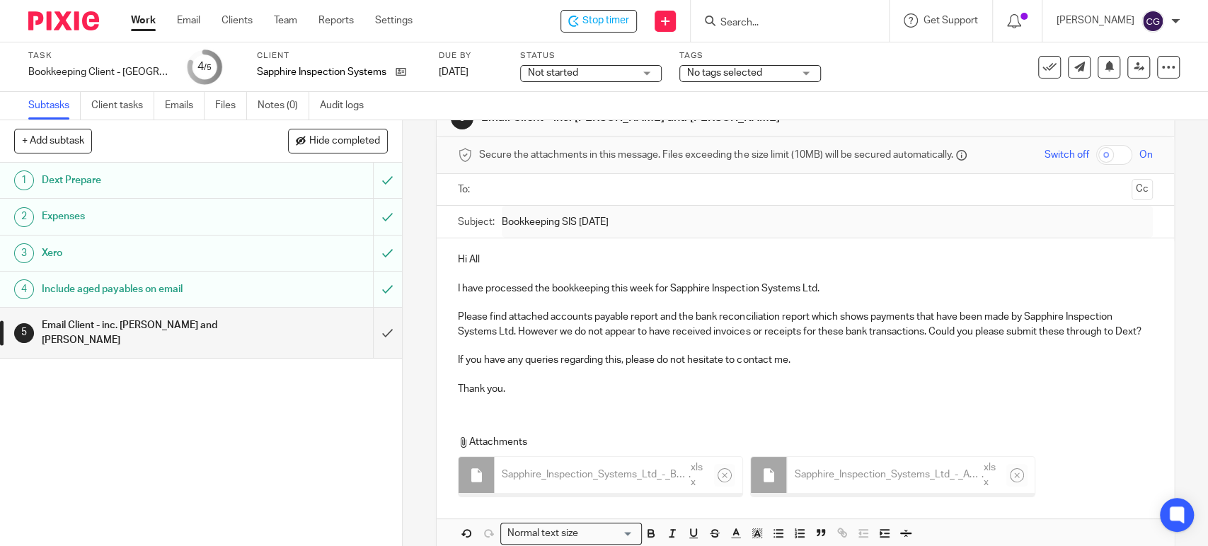
click at [589, 188] on input "text" at bounding box center [804, 190] width 641 height 16
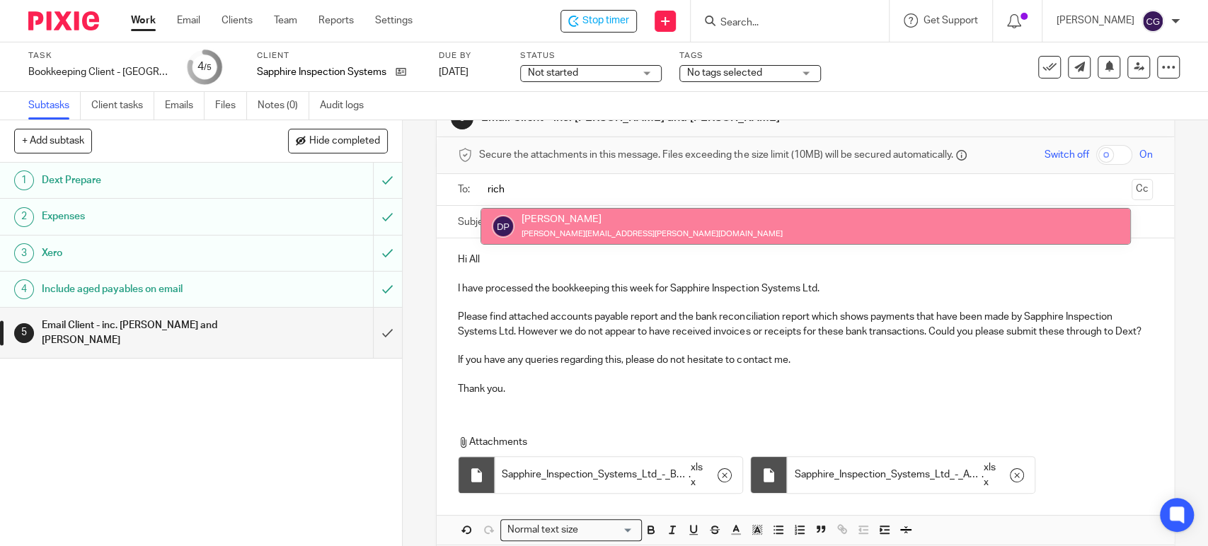
type input "rich"
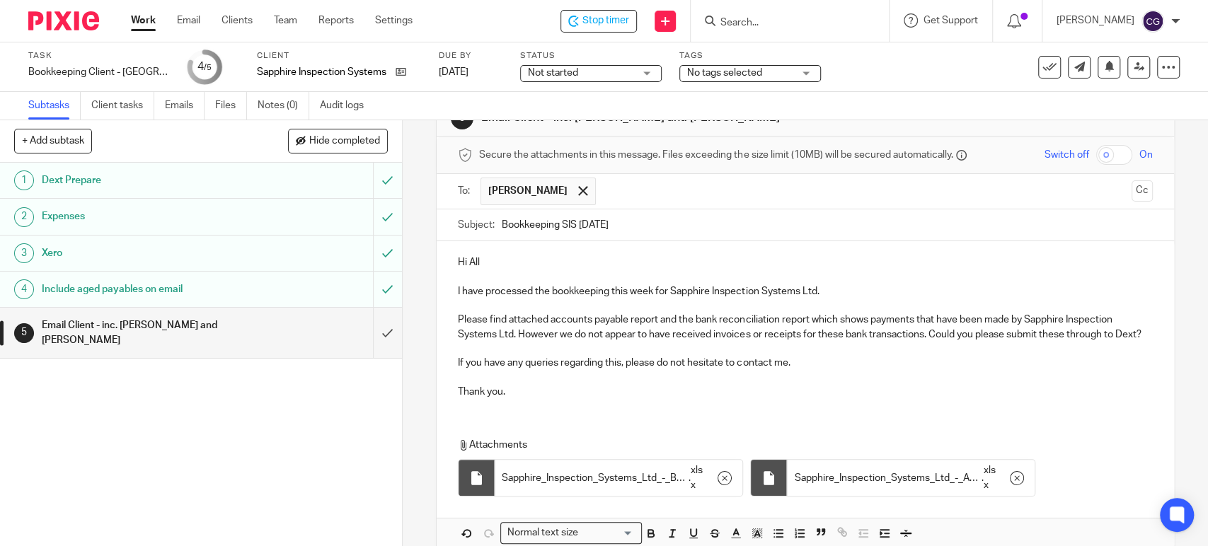
click at [635, 189] on input "text" at bounding box center [864, 192] width 523 height 28
click at [748, 193] on input "text" at bounding box center [923, 192] width 404 height 28
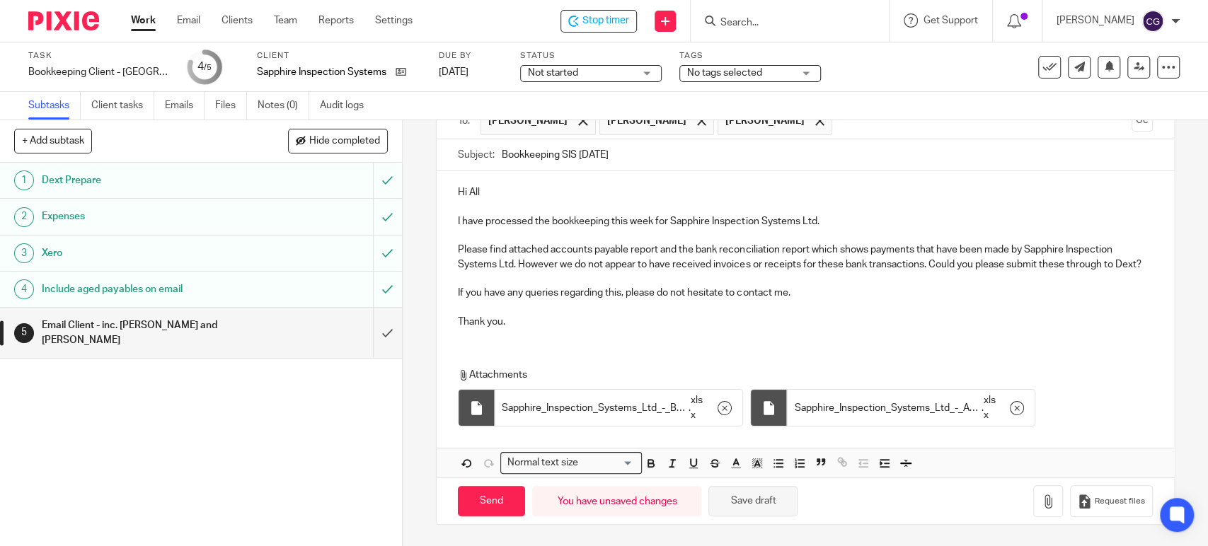
click at [752, 495] on button "Save draft" at bounding box center [752, 501] width 89 height 30
click at [489, 506] on input "Send" at bounding box center [491, 501] width 67 height 30
type input "Sent"
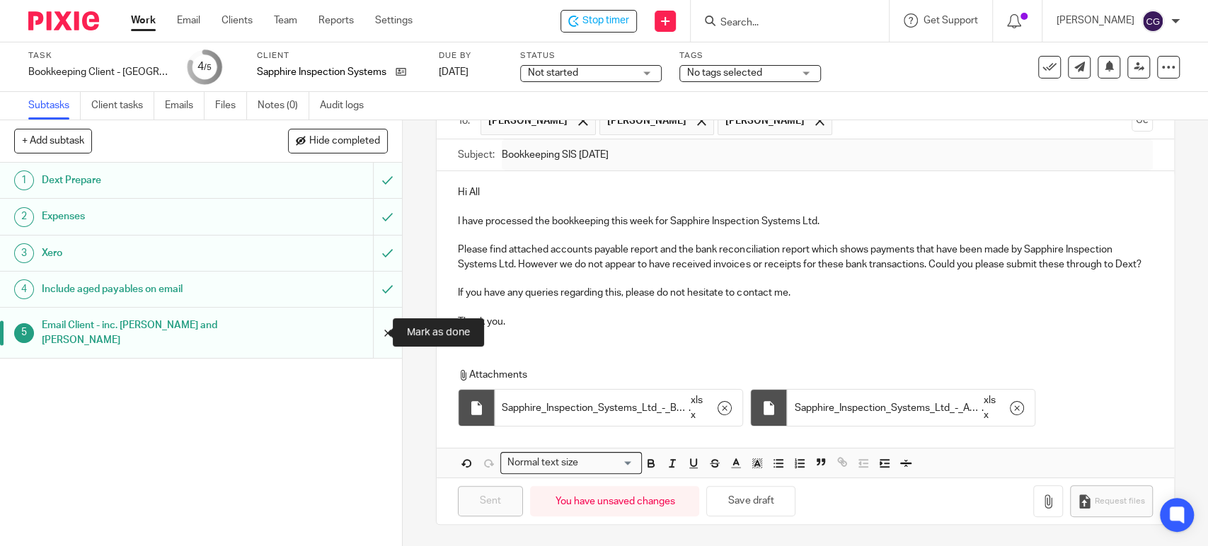
click at [370, 335] on input "submit" at bounding box center [201, 333] width 402 height 50
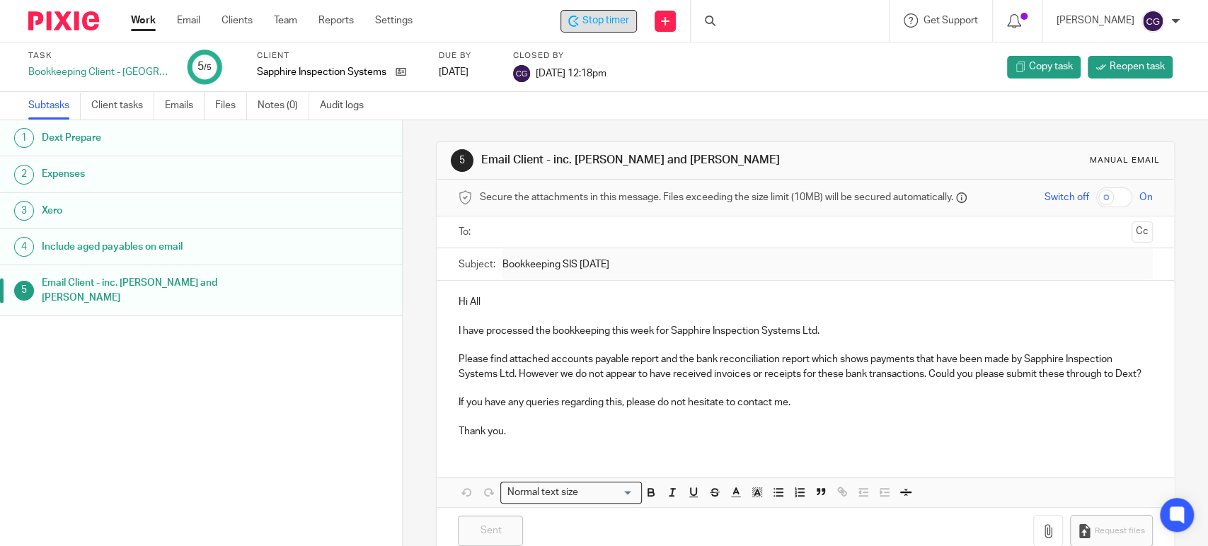
click at [623, 28] on span "Stop timer" at bounding box center [605, 20] width 47 height 15
click at [629, 20] on span "Stop timer" at bounding box center [605, 20] width 47 height 15
click at [139, 21] on link "Work" at bounding box center [143, 20] width 25 height 14
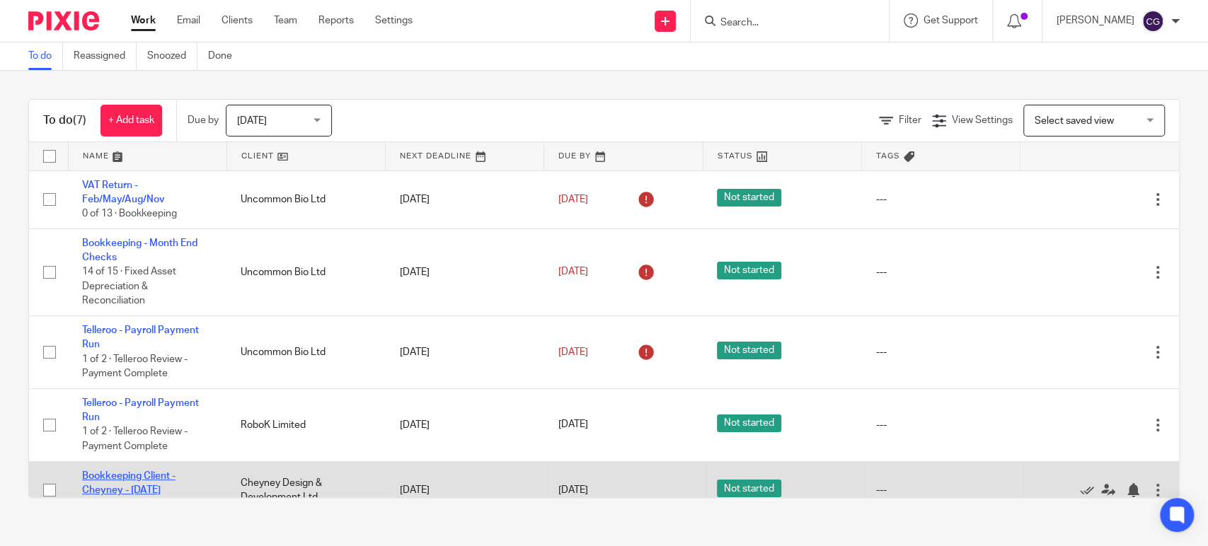
click at [138, 480] on link "Bookkeeping Client - Cheyney - [DATE]" at bounding box center [128, 483] width 93 height 24
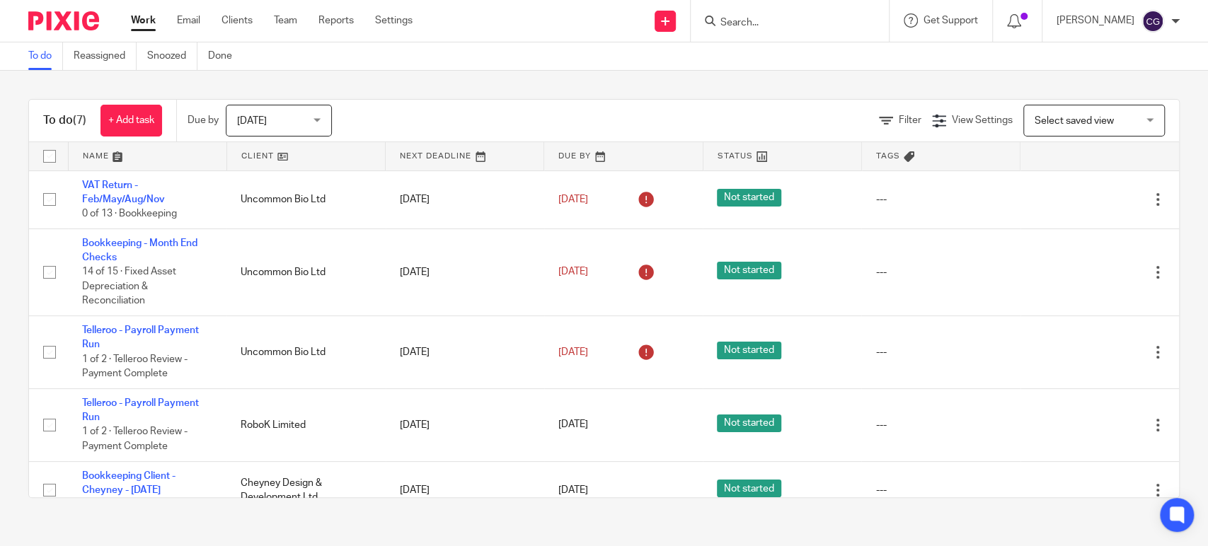
scroll to position [62, 0]
